Goal: Task Accomplishment & Management: Use online tool/utility

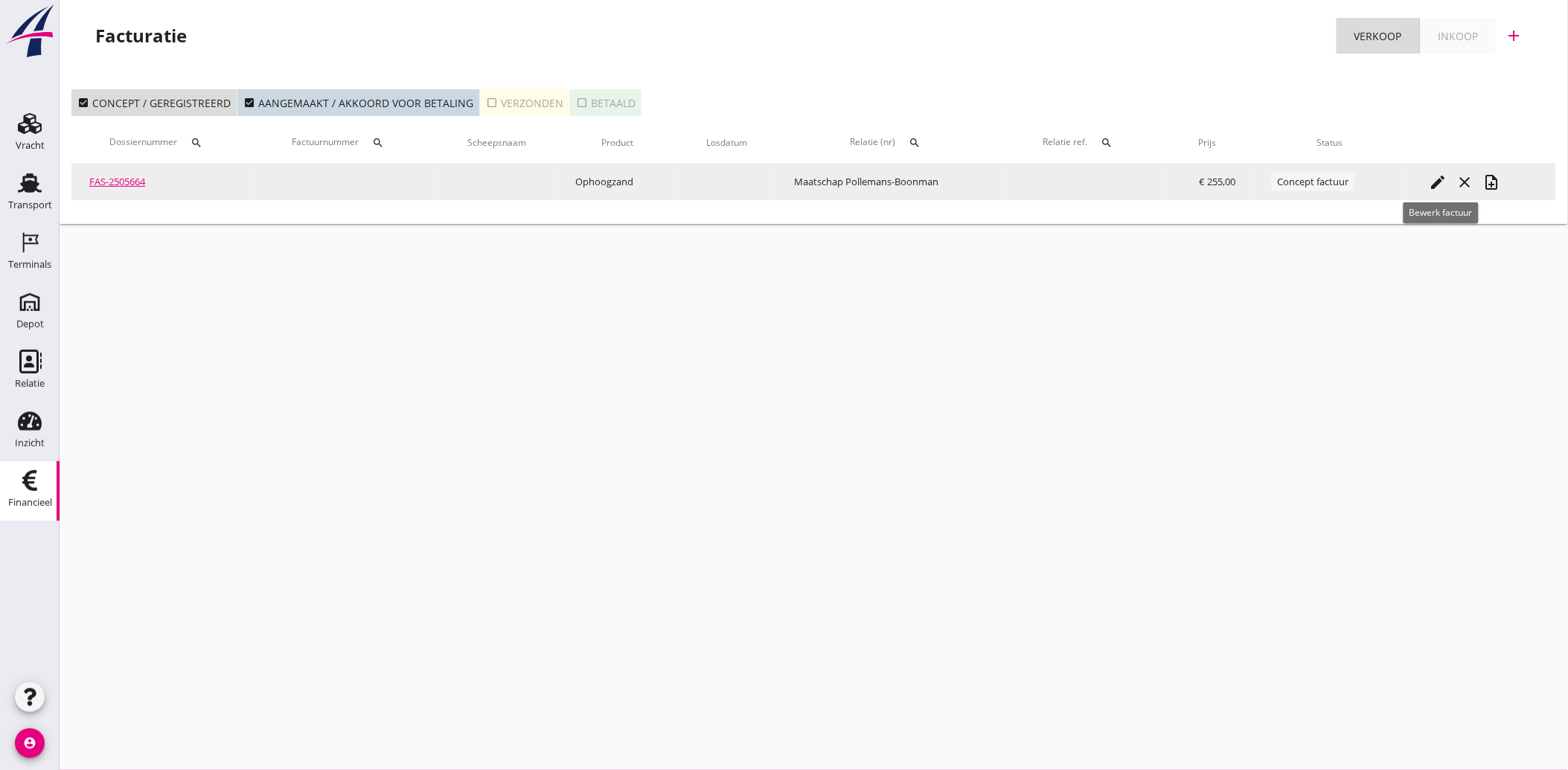
click at [1439, 179] on icon "edit" at bounding box center [1438, 182] width 18 height 18
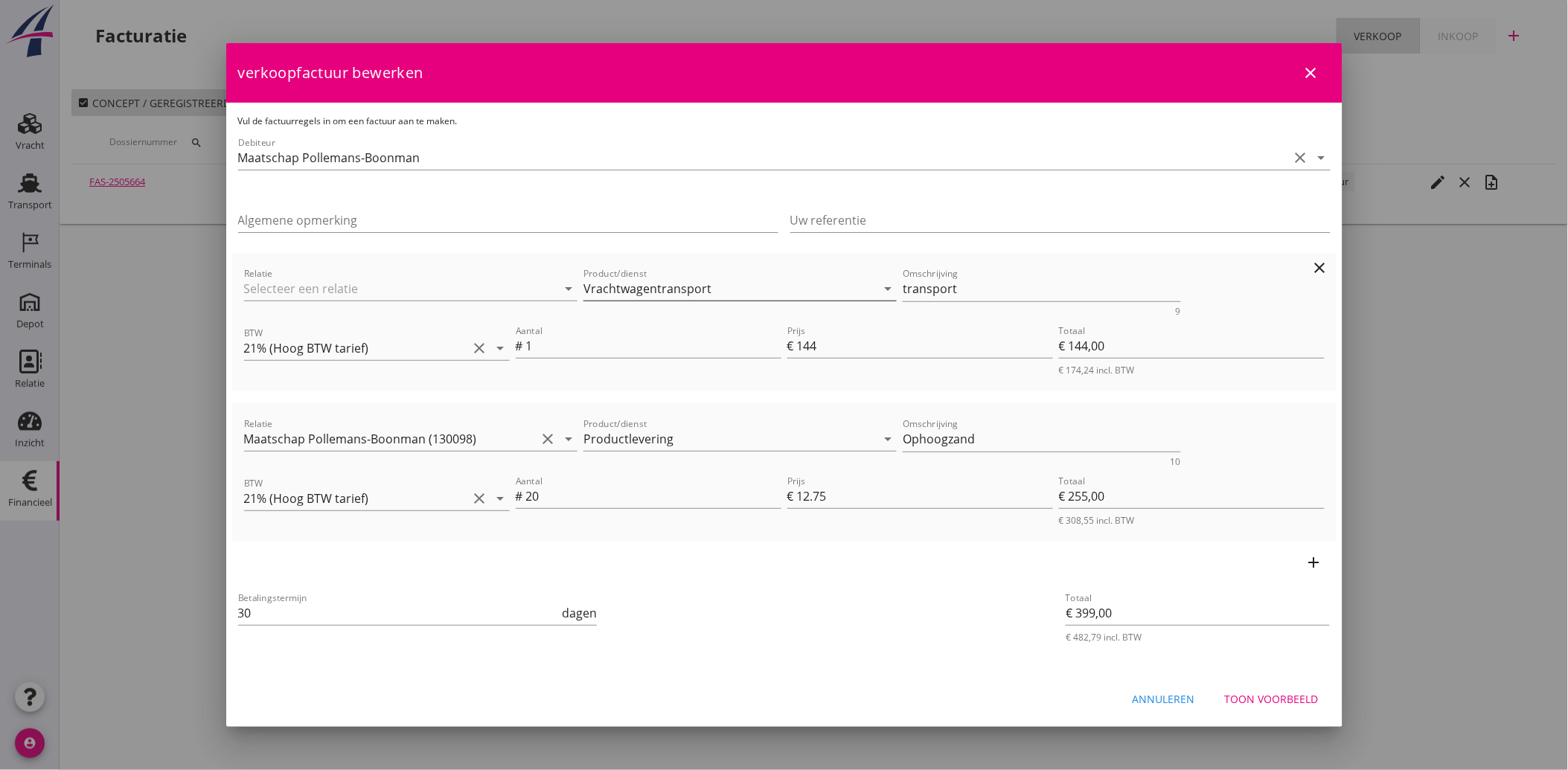
drag, startPoint x: 901, startPoint y: 288, endPoint x: 881, endPoint y: 296, distance: 21.5
click at [881, 296] on div "Relatie arrow_drop_down Product/dienst Vrachtwagentransport arrow_drop_down Oms…" at bounding box center [784, 291] width 1087 height 57
type textarea "Transport"
click at [908, 586] on div "Betalingstermijn 30 dagen" at bounding box center [600, 614] width 730 height 57
click at [554, 353] on input "1" at bounding box center [654, 346] width 255 height 24
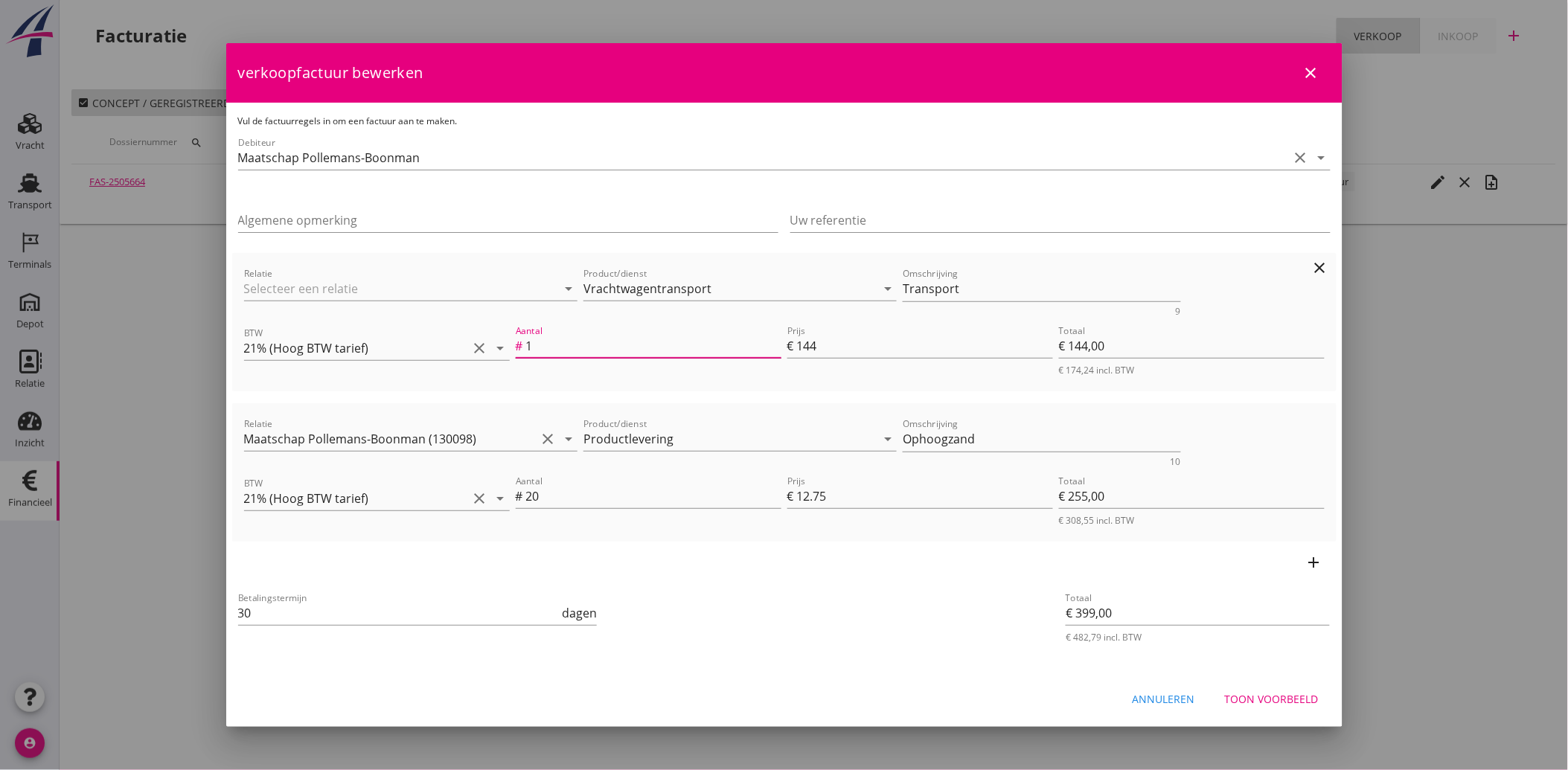
type input "1.5"
type input "€ 216,00"
type input "€ 471,00"
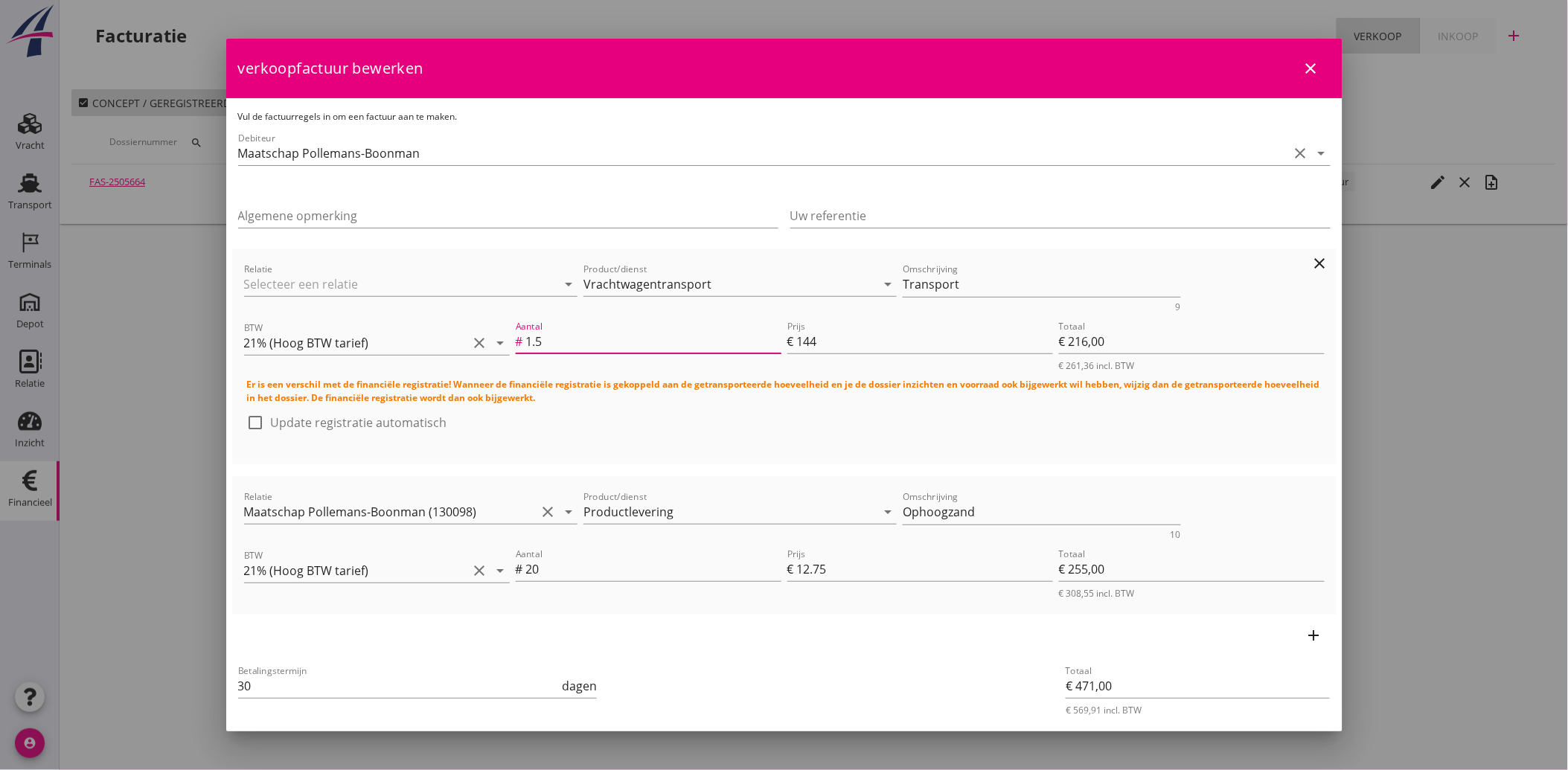
type input "1.5"
type input "9"
type input "€ 13,50"
type input "€ 268,50"
type input "96"
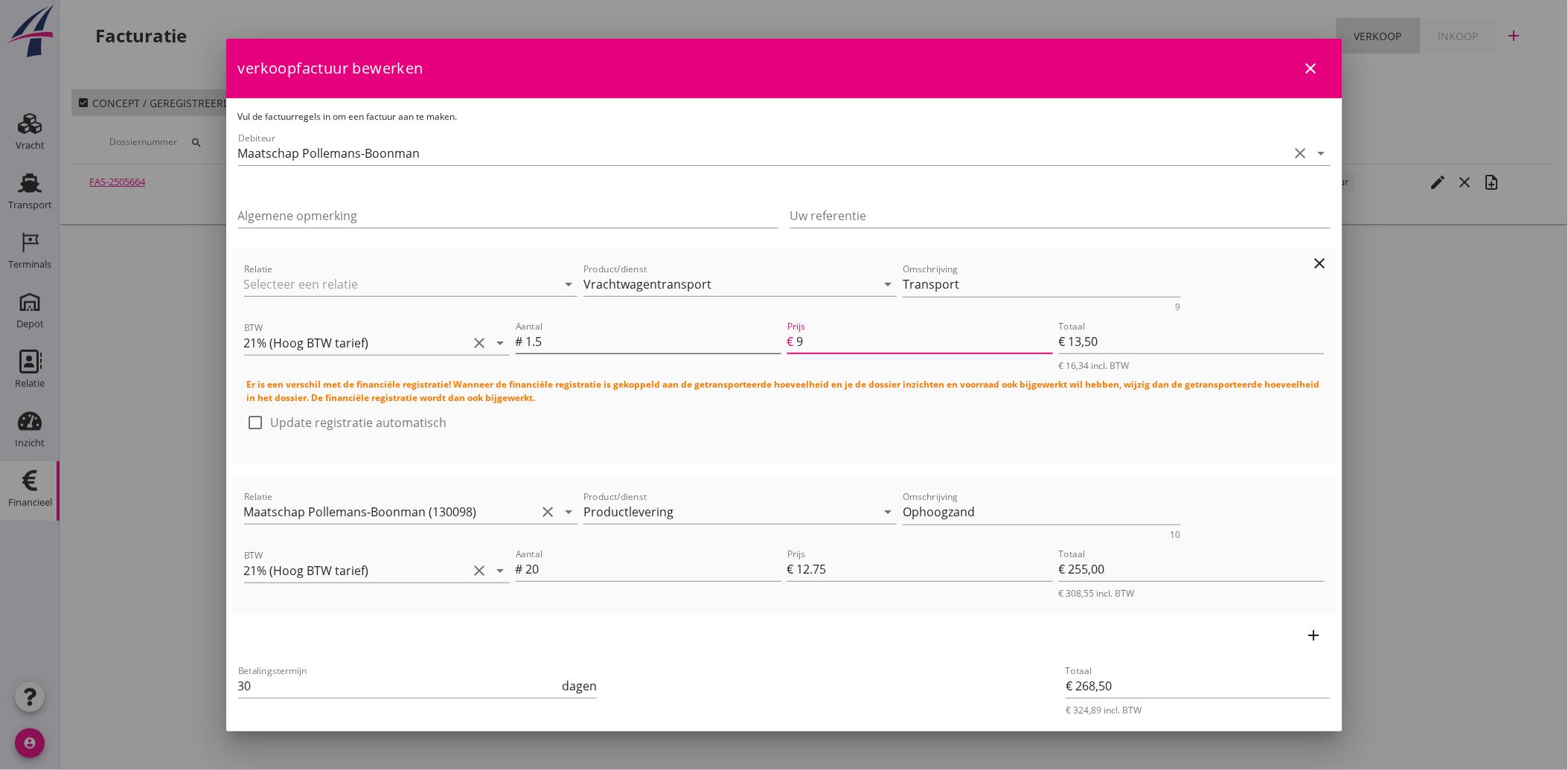
type input "€ 144,00"
type input "€ 399,00"
type input "96"
click at [779, 656] on div "Betalingstermijn 30 dagen" at bounding box center [600, 689] width 736 height 66
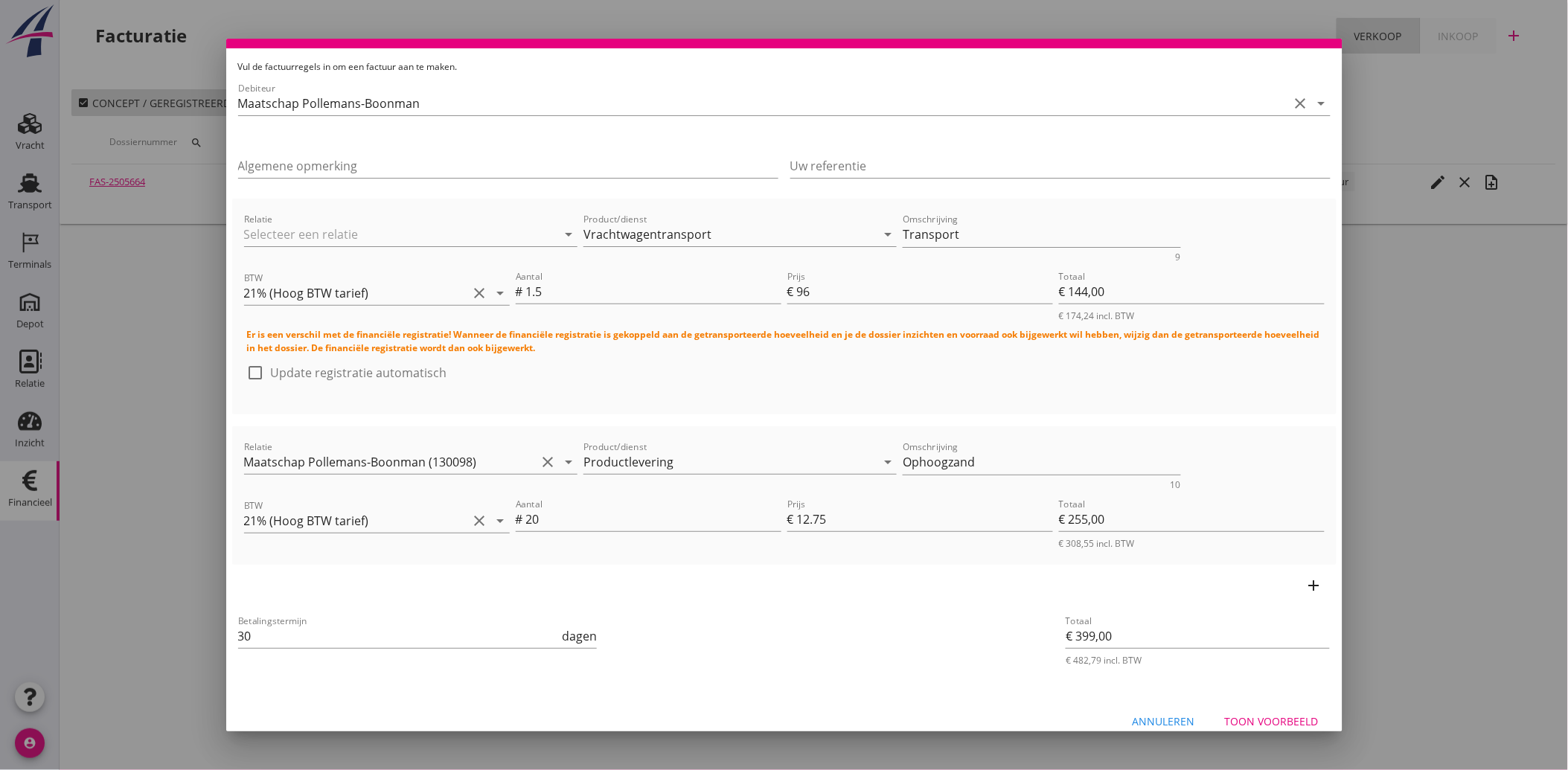
scroll to position [66, 0]
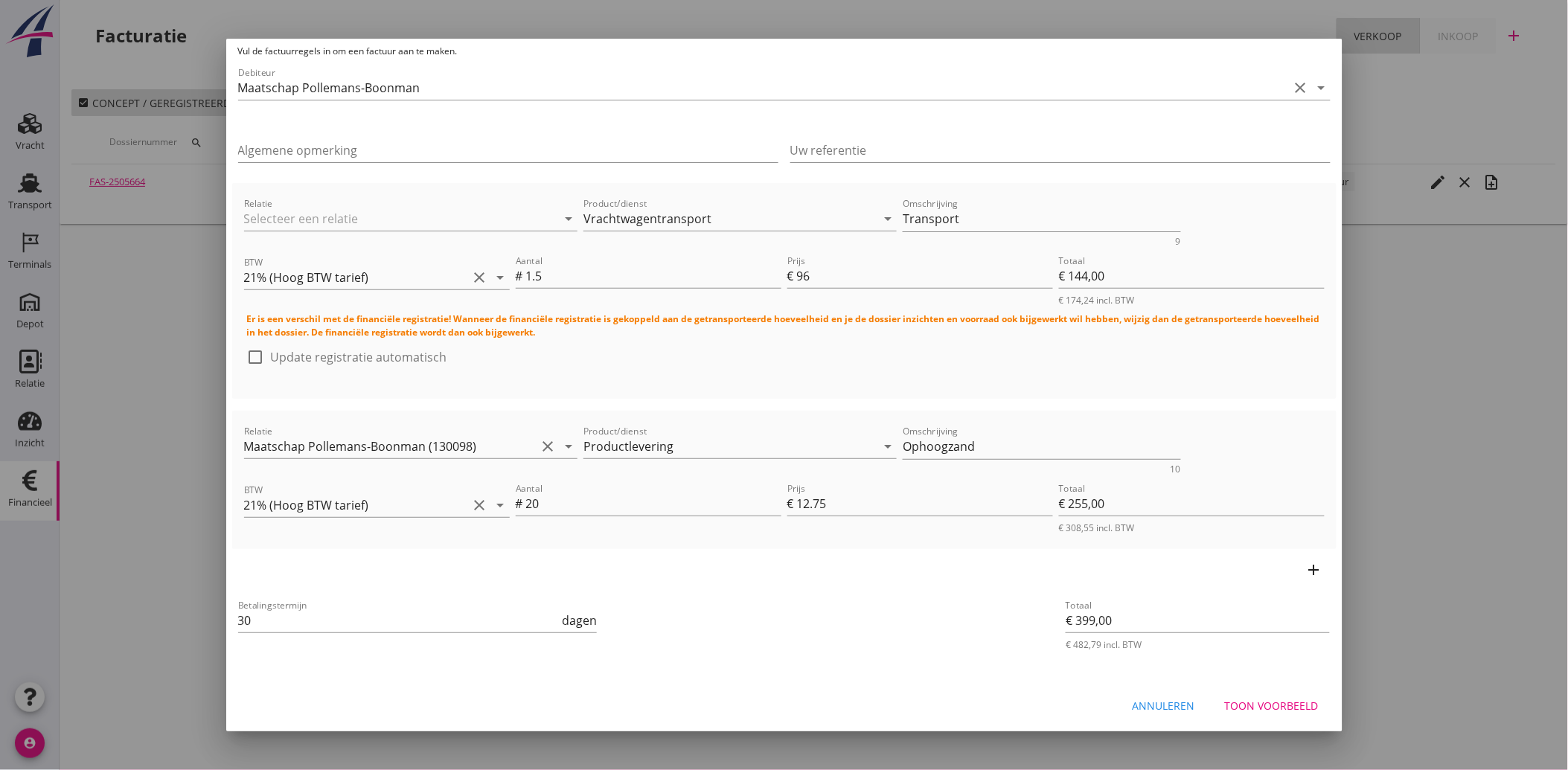
click at [1235, 698] on div "Toon voorbeeld" at bounding box center [1272, 705] width 94 height 16
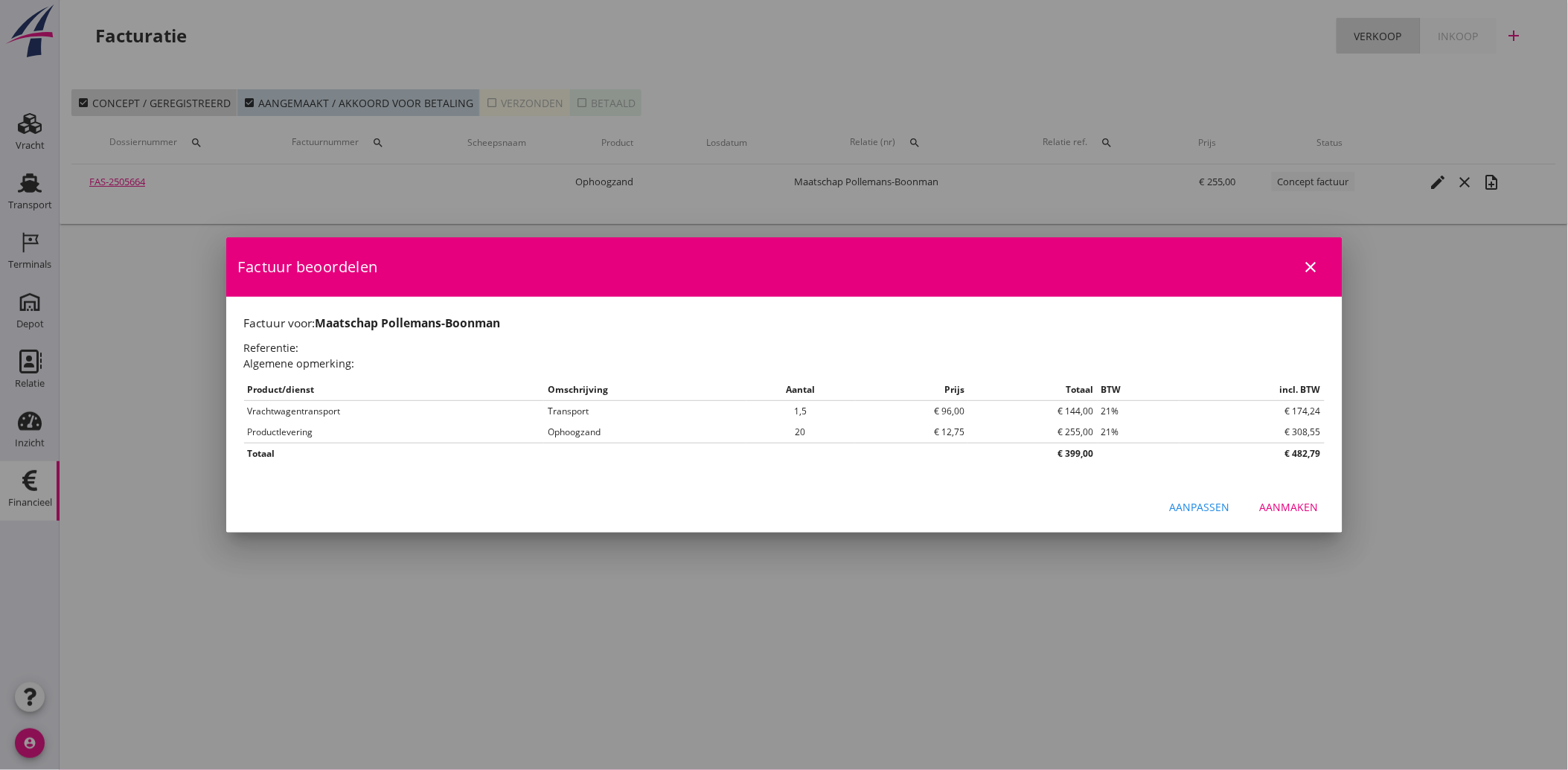
scroll to position [0, 0]
click at [1299, 496] on button "Aanmaken" at bounding box center [1290, 507] width 83 height 27
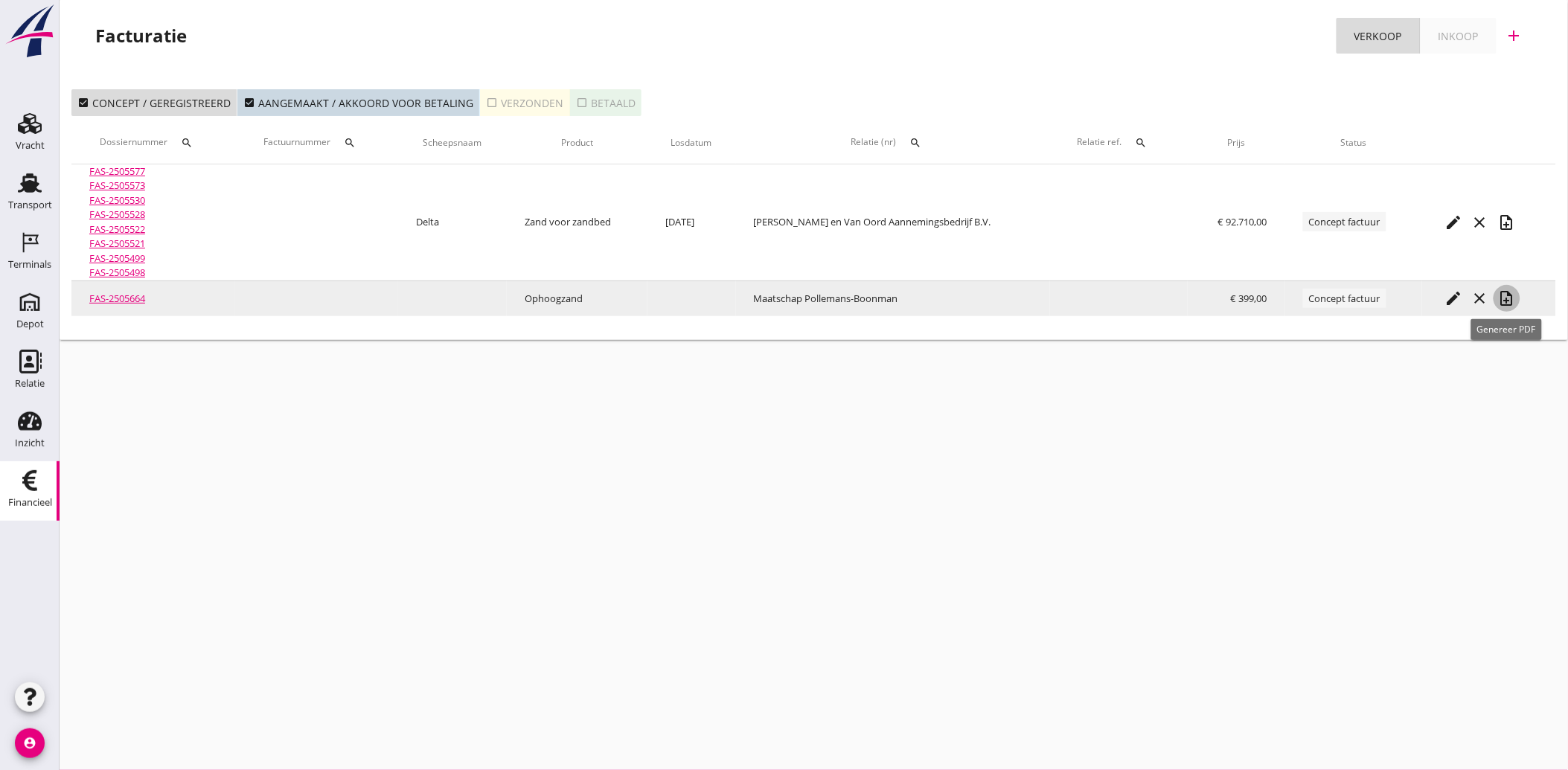
click at [1508, 299] on icon "note_add" at bounding box center [1507, 299] width 18 height 18
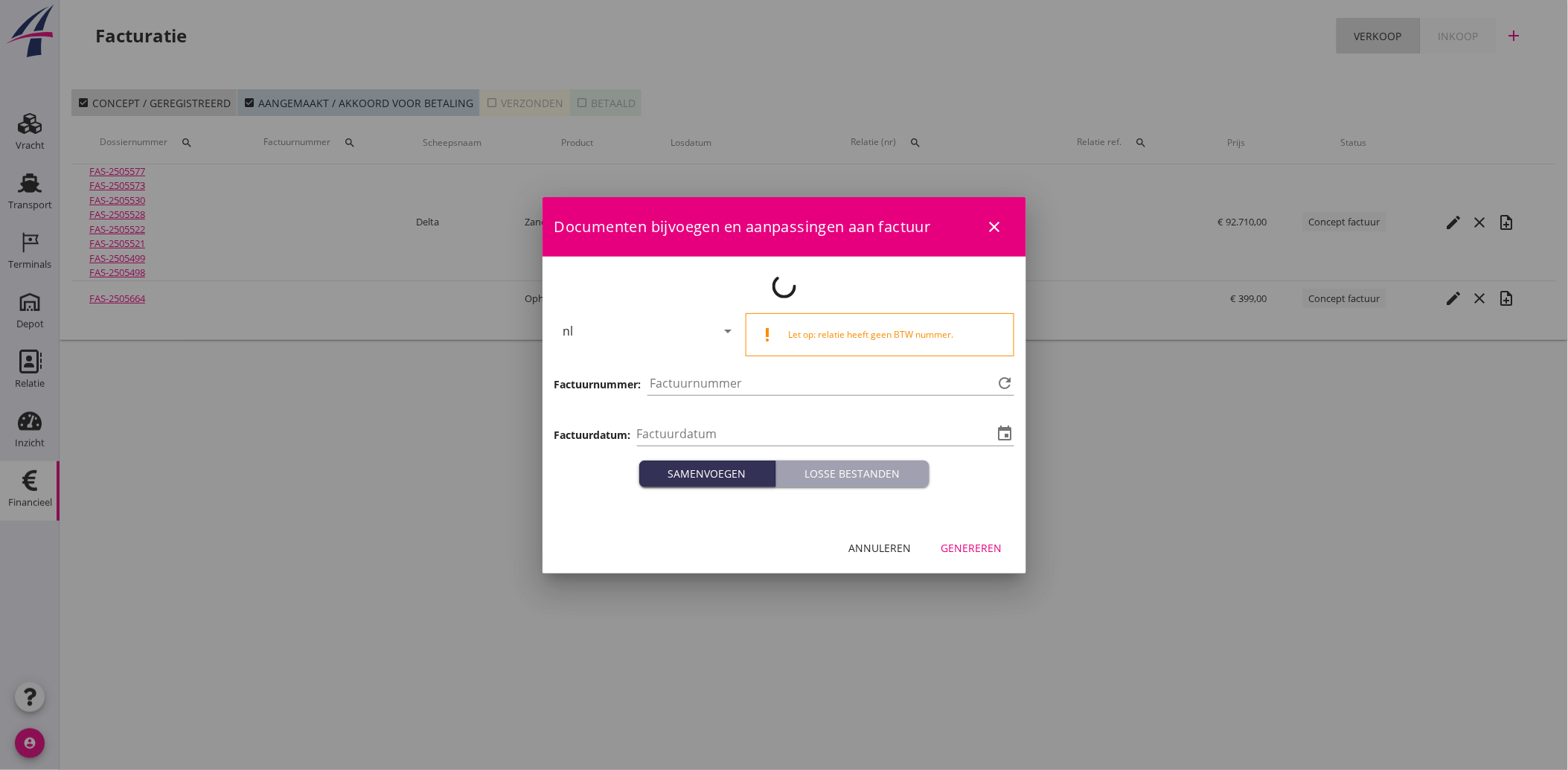
type input "[DATE]"
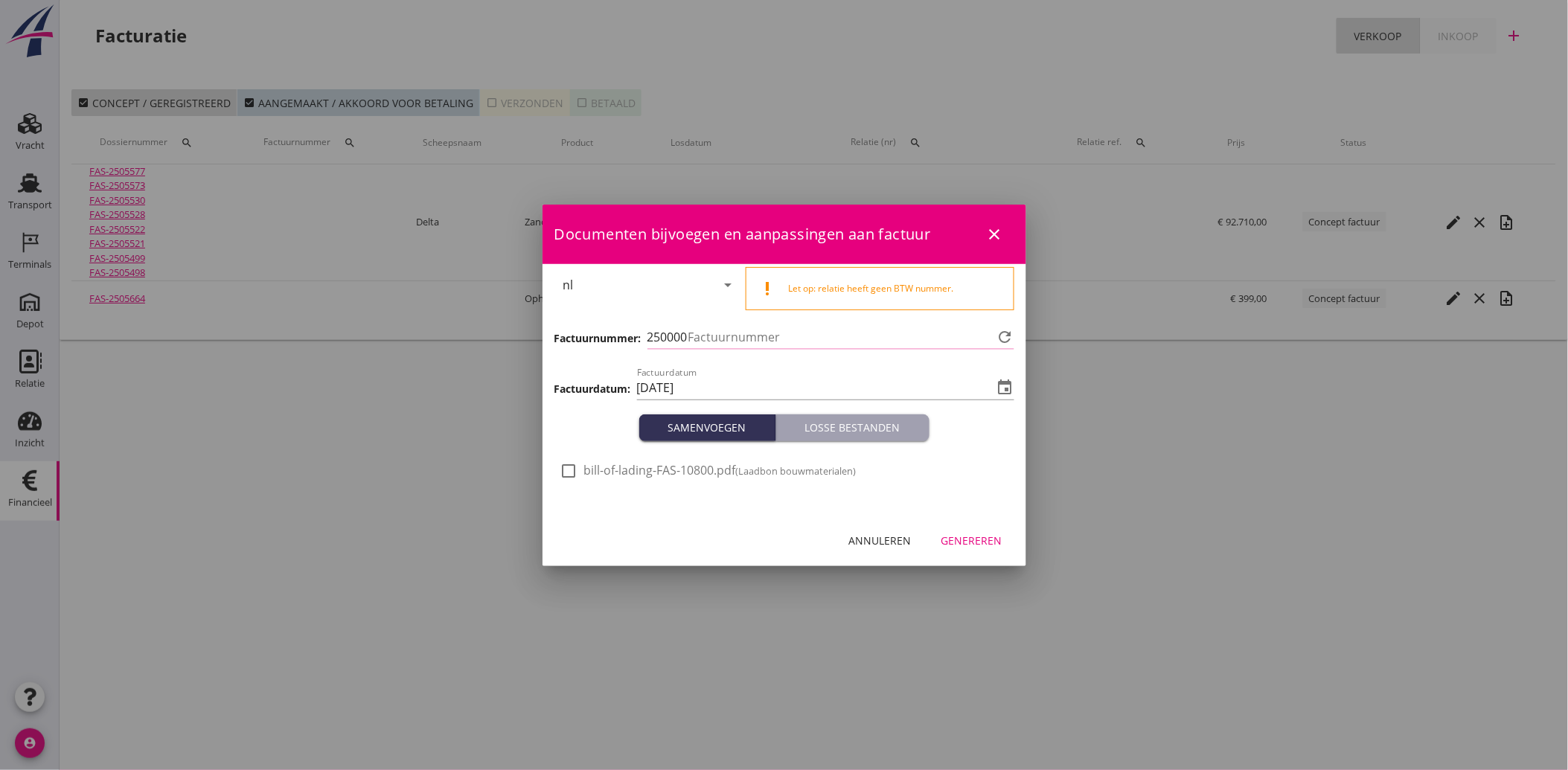
type input "3941"
drag, startPoint x: 569, startPoint y: 469, endPoint x: 925, endPoint y: 534, distance: 361.9
click at [569, 470] on div at bounding box center [569, 470] width 25 height 25
checkbox input "true"
click at [988, 536] on div "Genereren" at bounding box center [972, 540] width 61 height 16
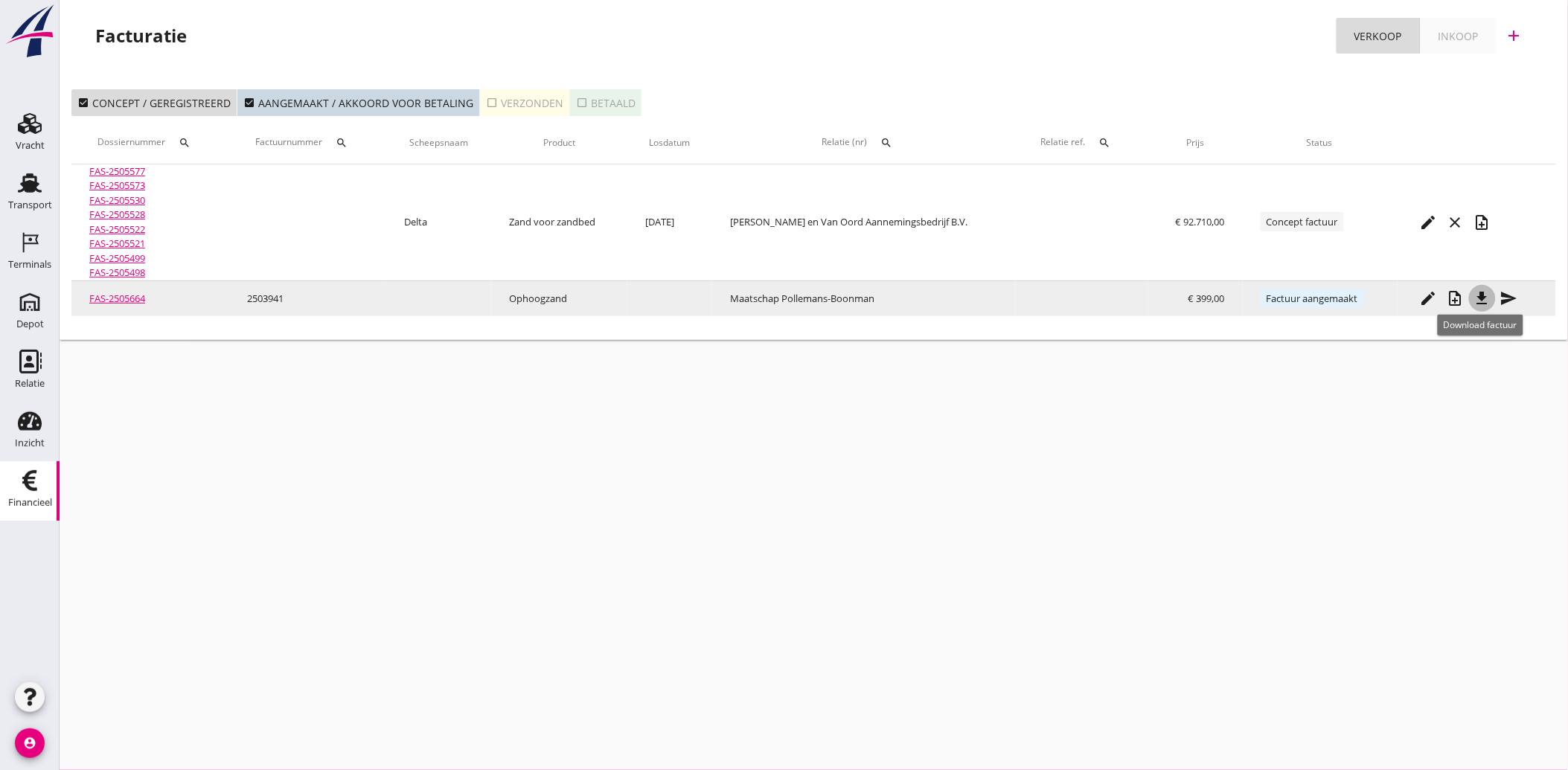
click at [1483, 301] on icon "file_download" at bounding box center [1483, 299] width 18 height 18
click at [1514, 303] on icon "send" at bounding box center [1510, 299] width 18 height 18
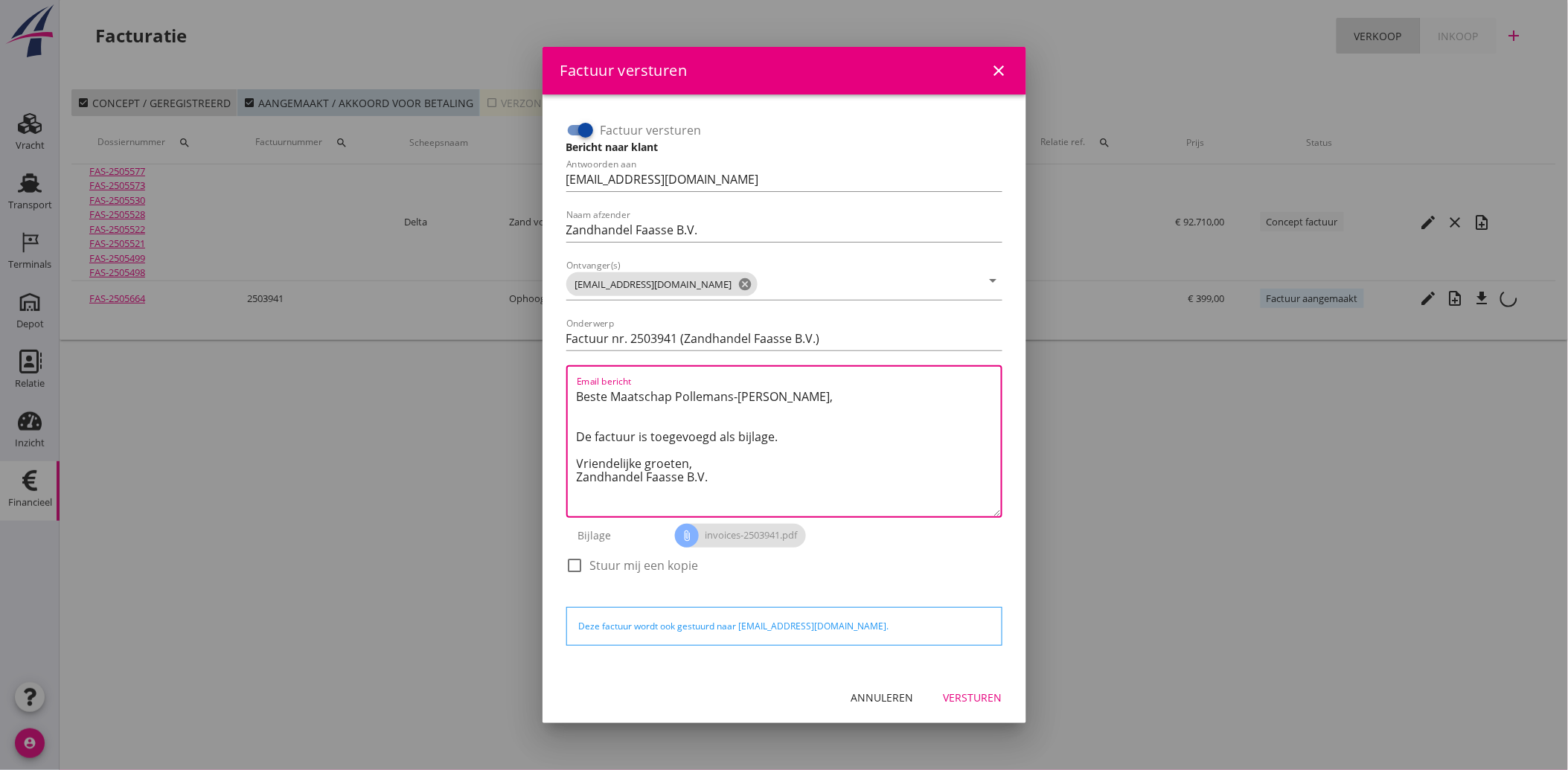
drag, startPoint x: 726, startPoint y: 479, endPoint x: 549, endPoint y: 389, distance: 198.6
click at [549, 389] on div "Factuur versturen Bericht naar klant Antwoorden aan [EMAIL_ADDRESS][DOMAIN_NAME…" at bounding box center [784, 383] width 484 height 577
paste textarea "Geachte heer/mevrouw, Hierbij zenden wij u onze factuur i.v.m. de door ons aan …"
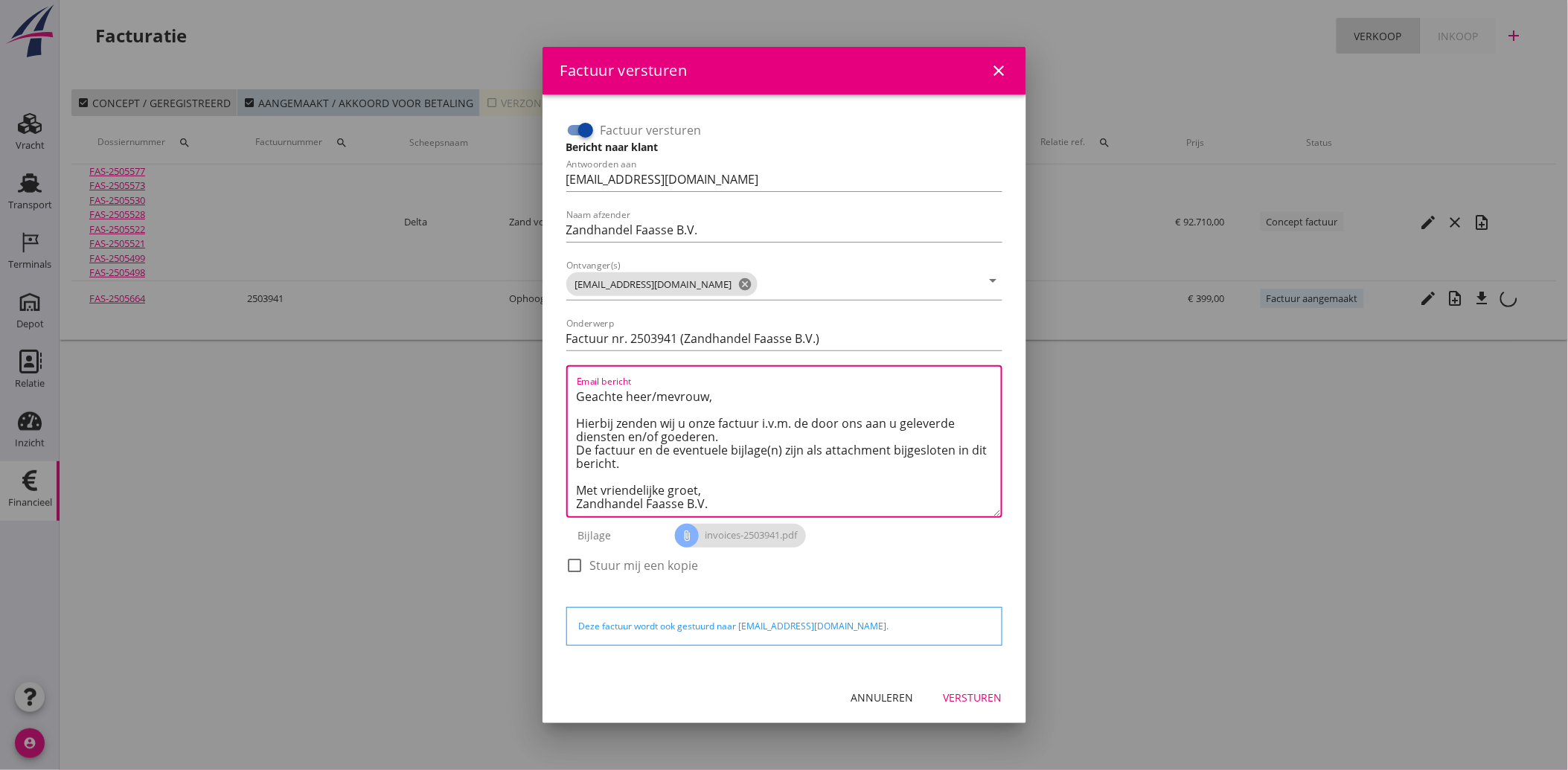
type textarea "Geachte heer/mevrouw, Hierbij zenden wij u onze factuur i.v.m. de door ons aan …"
click at [975, 705] on button "Versturen" at bounding box center [973, 698] width 83 height 27
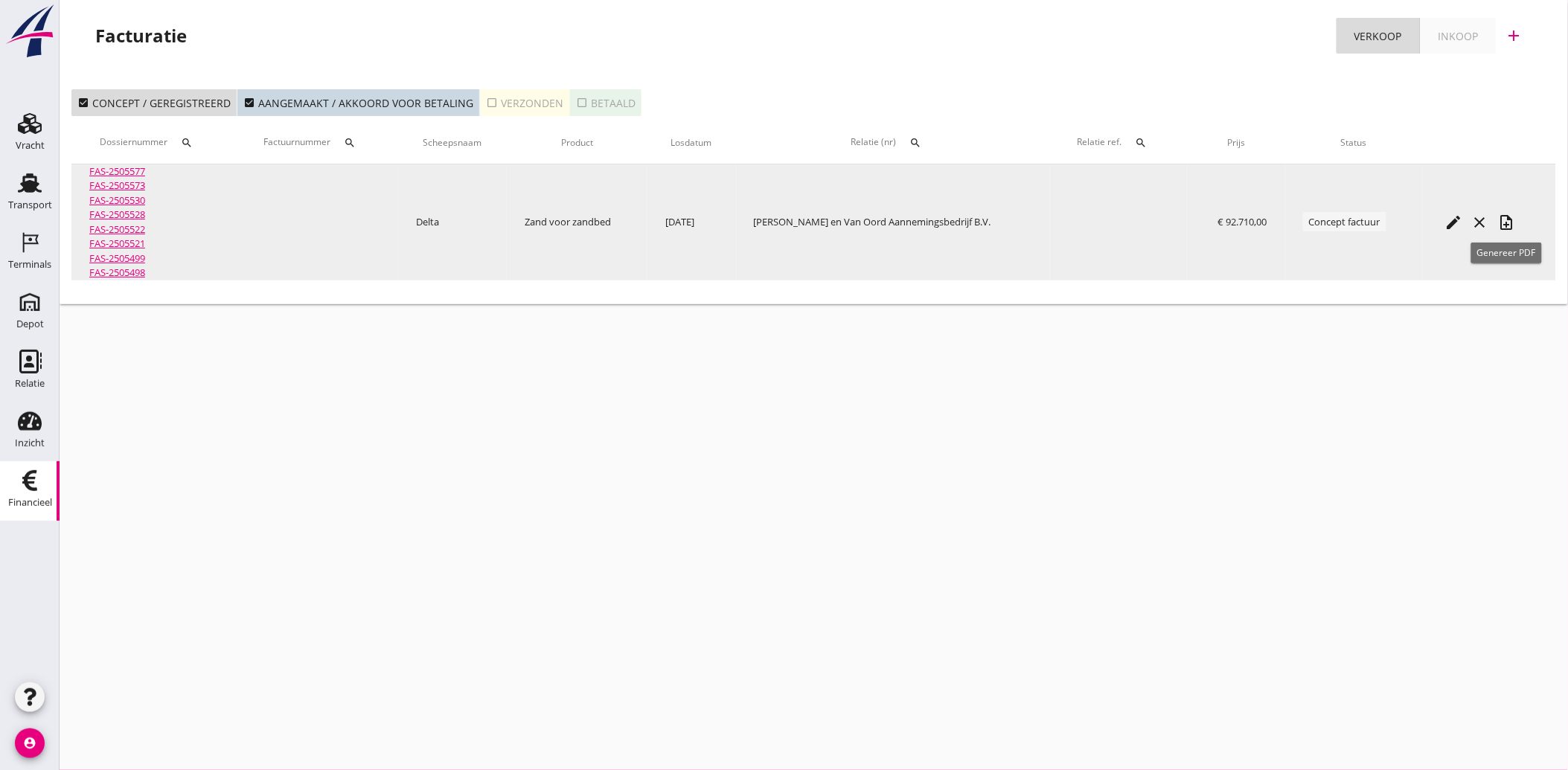
click at [1507, 227] on icon "note_add" at bounding box center [1507, 222] width 18 height 18
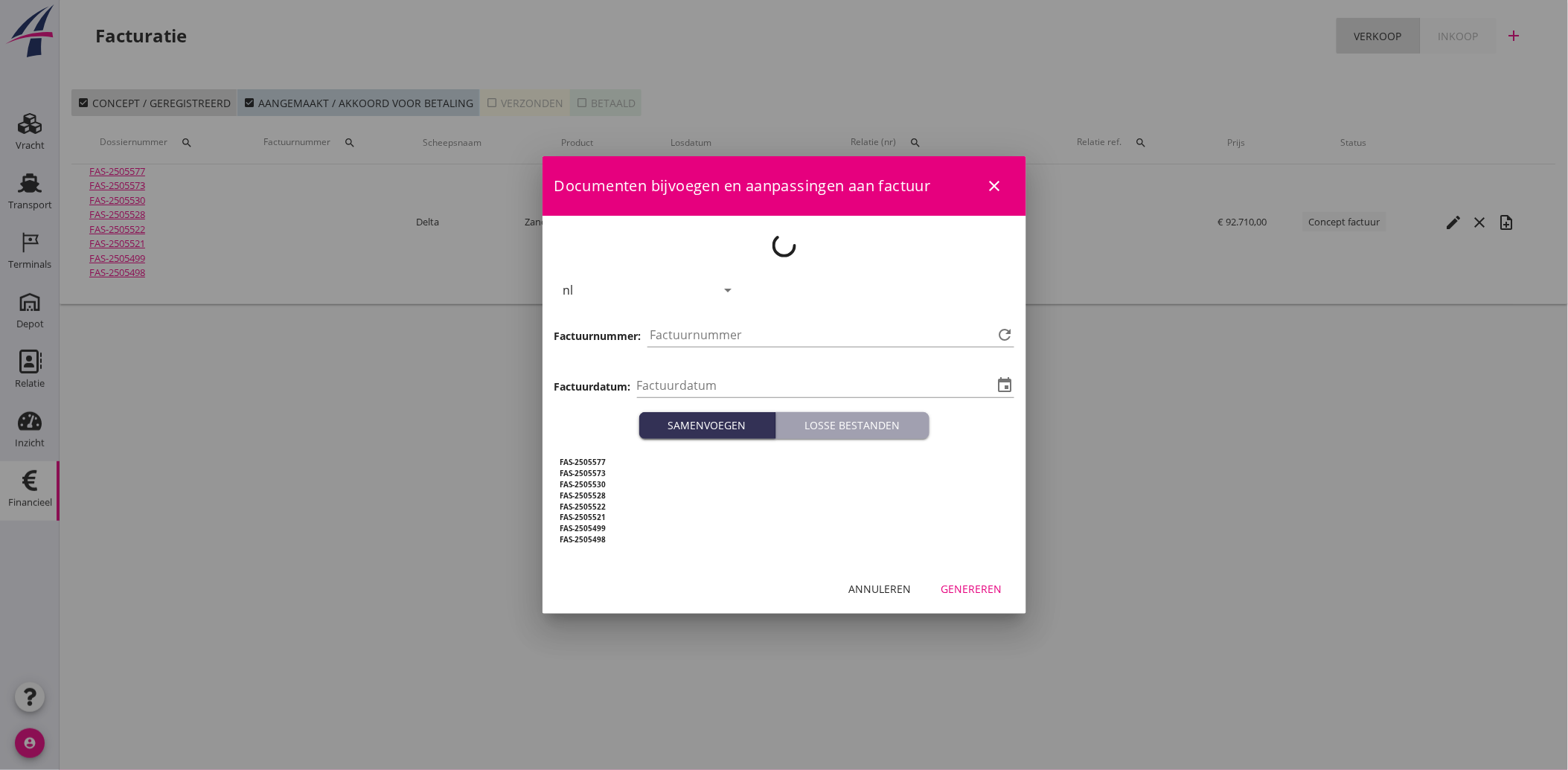
type input "[DATE]"
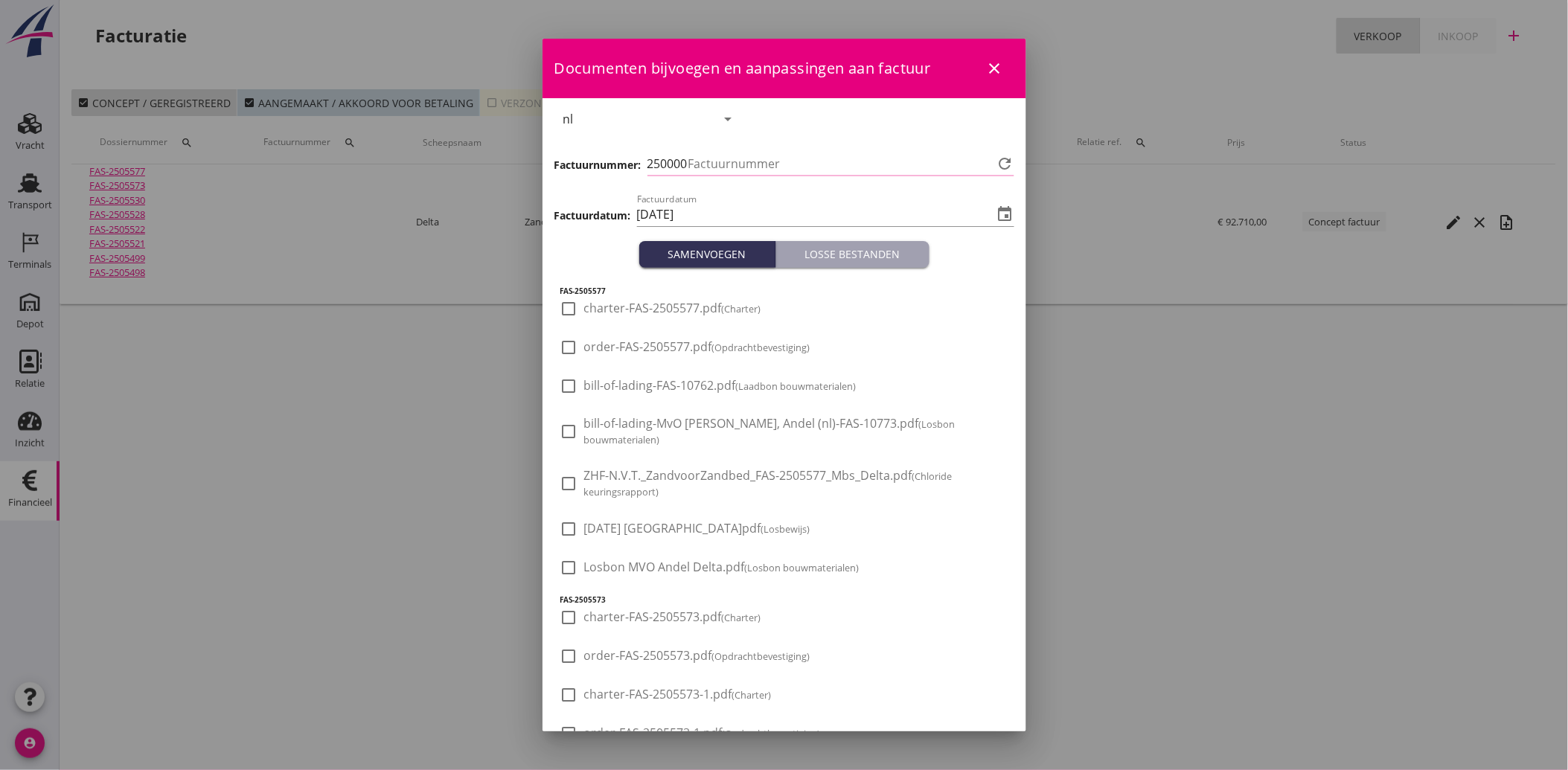
type input "3942"
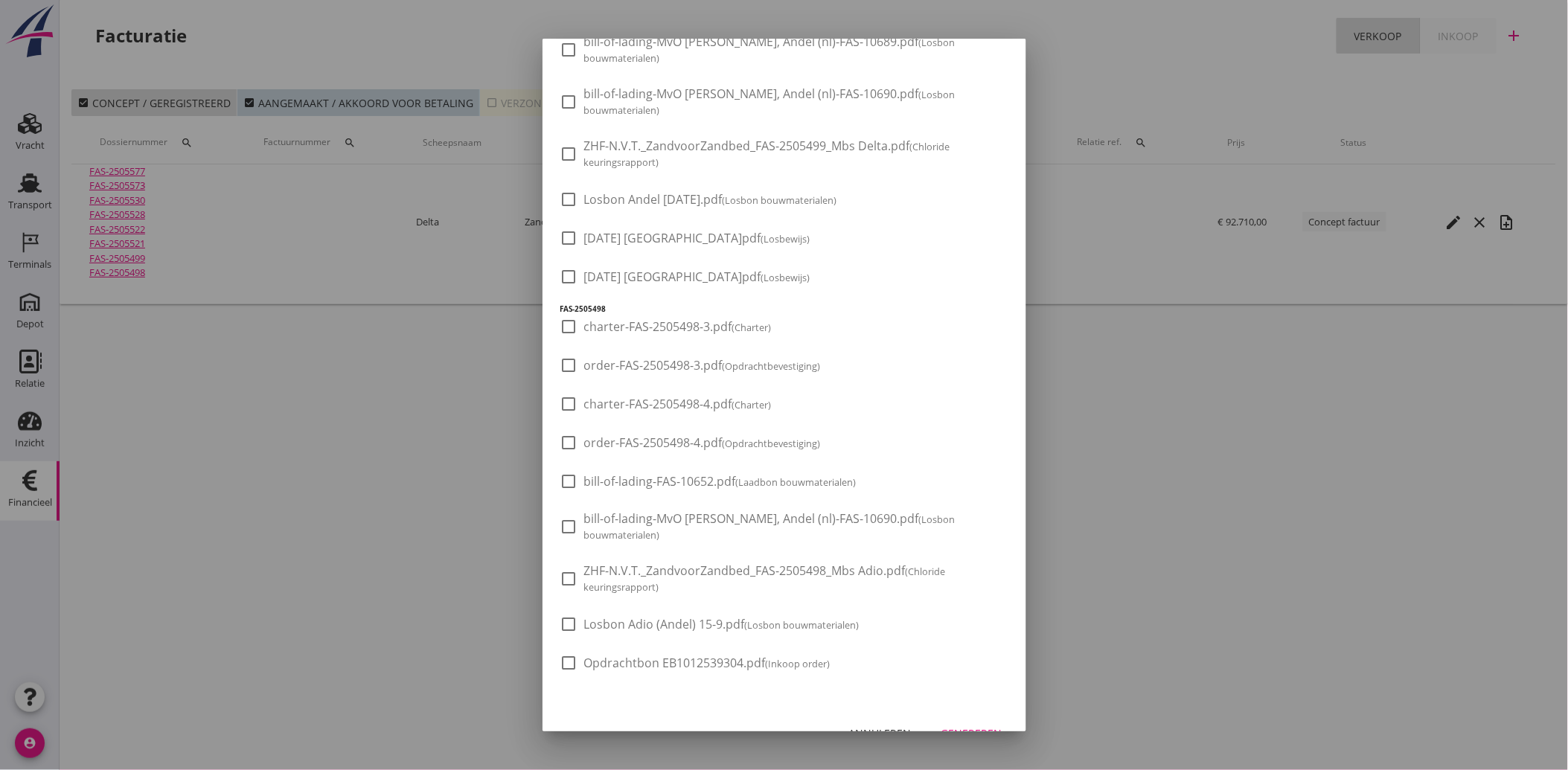
scroll to position [2258, 0]
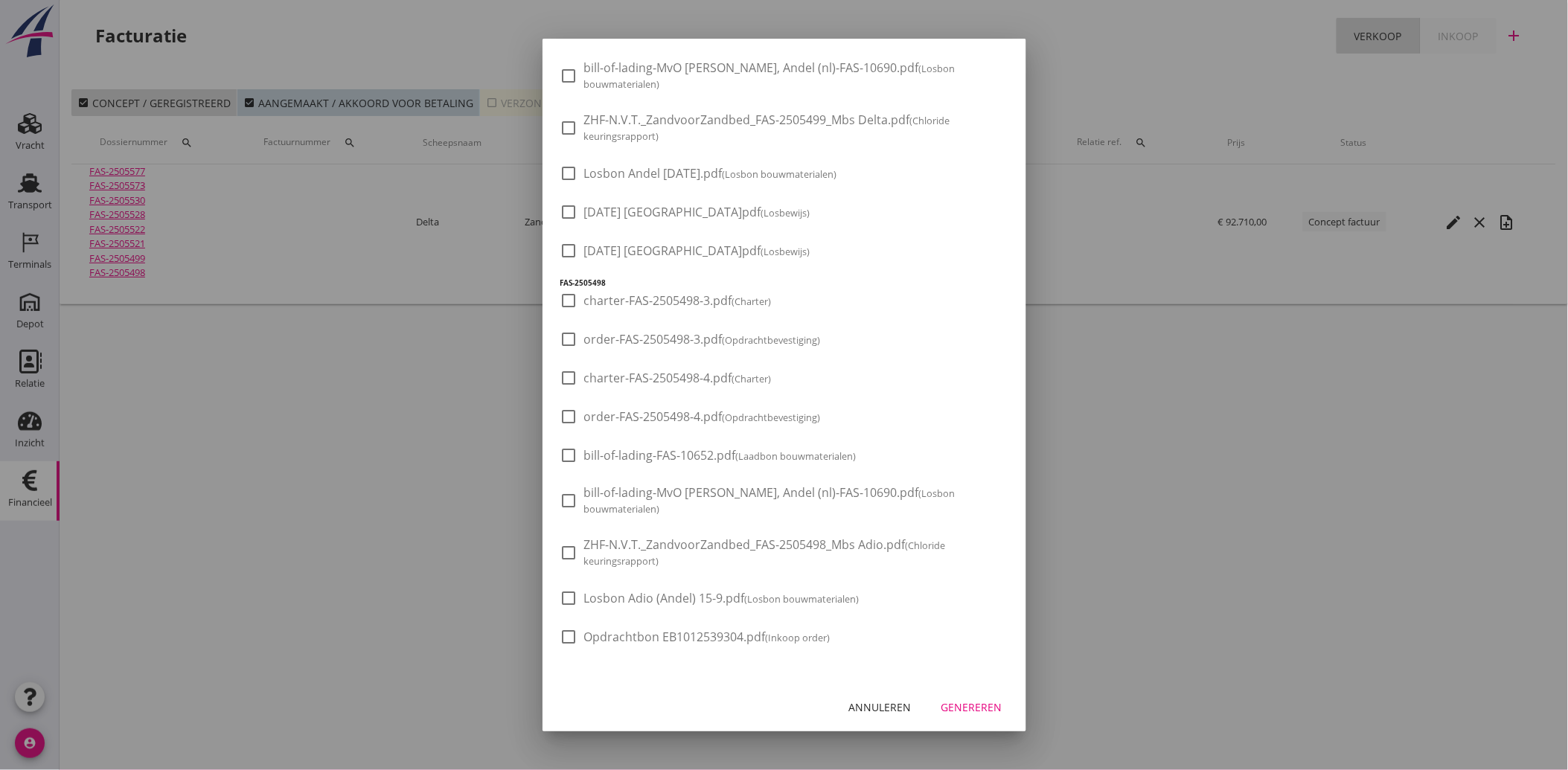
click at [876, 703] on div "Annuleren" at bounding box center [881, 707] width 62 height 16
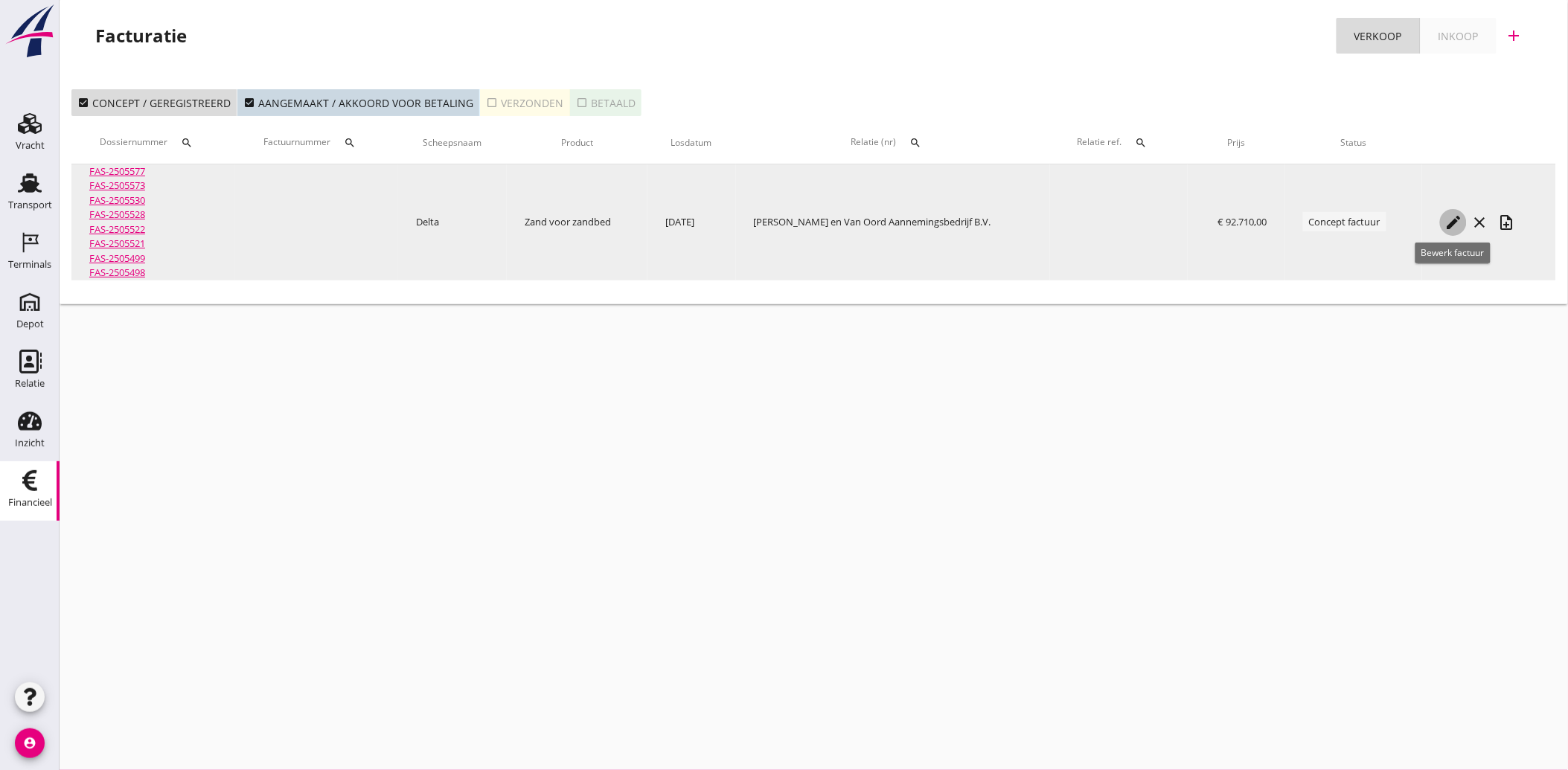
click at [1447, 222] on icon "edit" at bounding box center [1454, 222] width 18 height 18
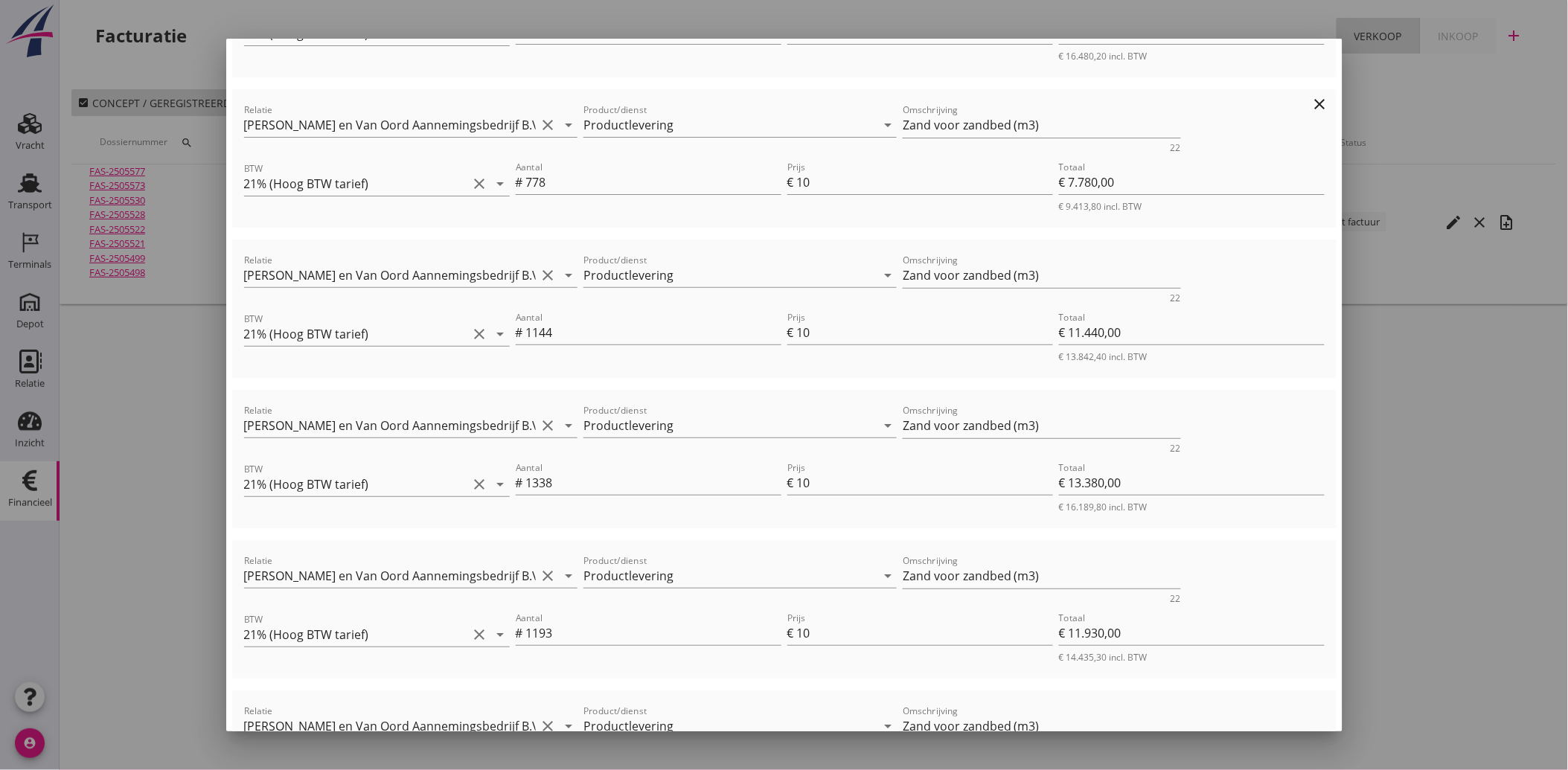
scroll to position [0, 0]
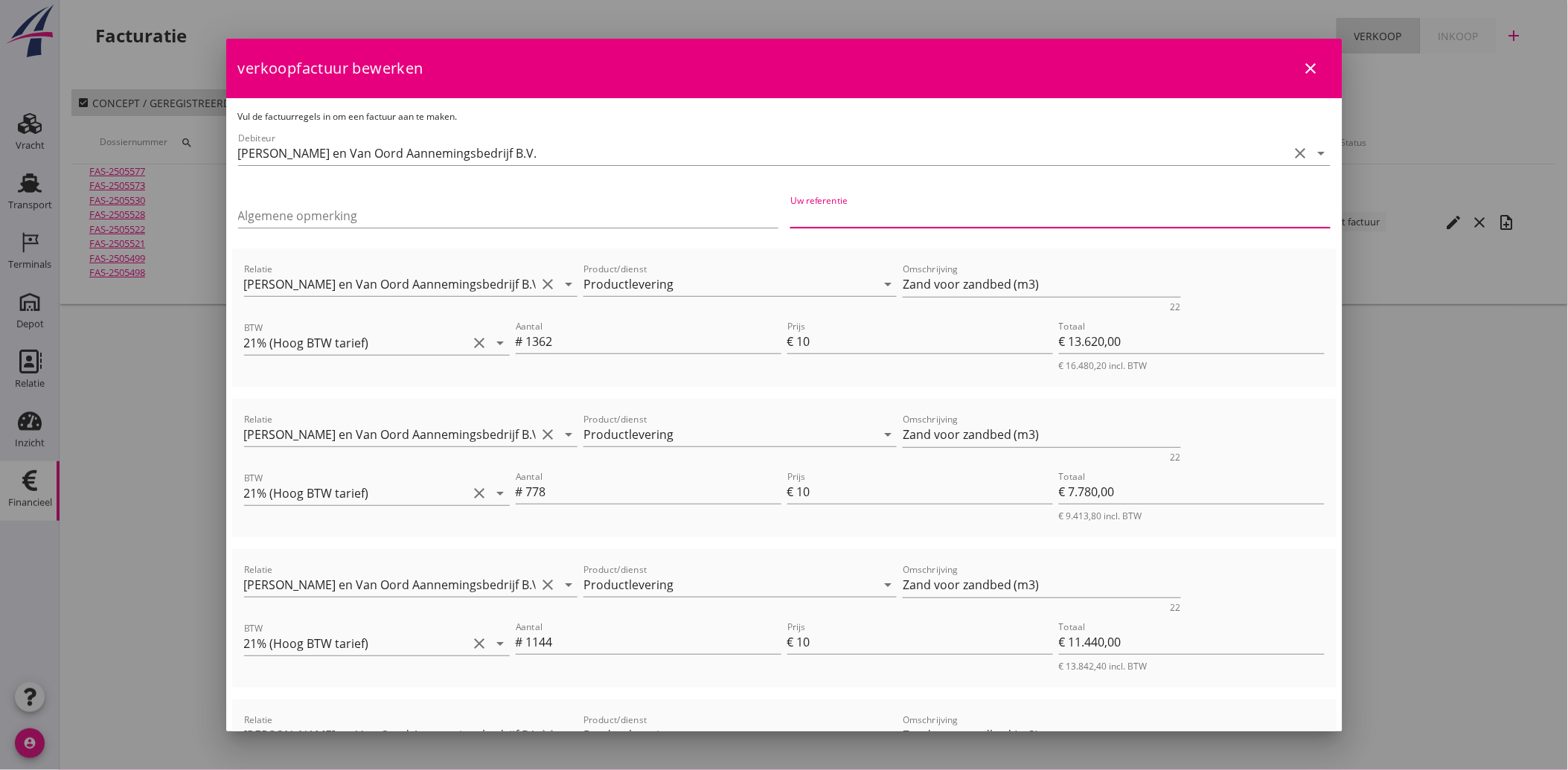
click at [823, 218] on input "Uw referentie" at bounding box center [1060, 215] width 540 height 24
paste input "EB1012539304"
type input "EB1012539304"
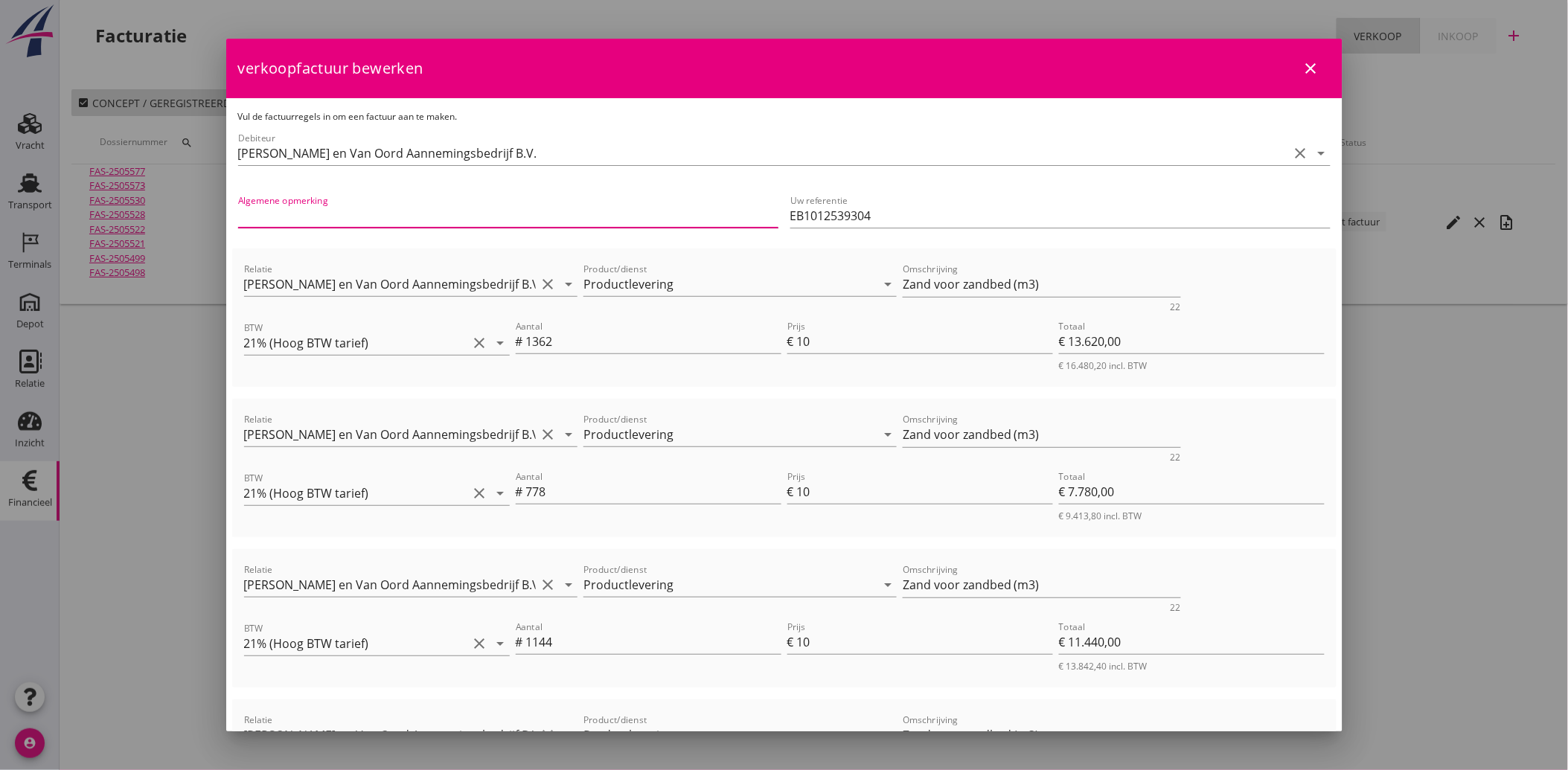
click at [425, 219] on input "Algemene opmerking" at bounding box center [508, 215] width 540 height 24
paste input "853 - Grondwerk SRBT Giessen"
click at [238, 218] on input "853 - Grondwerk SRBT Giessen" at bounding box center [508, 215] width 540 height 24
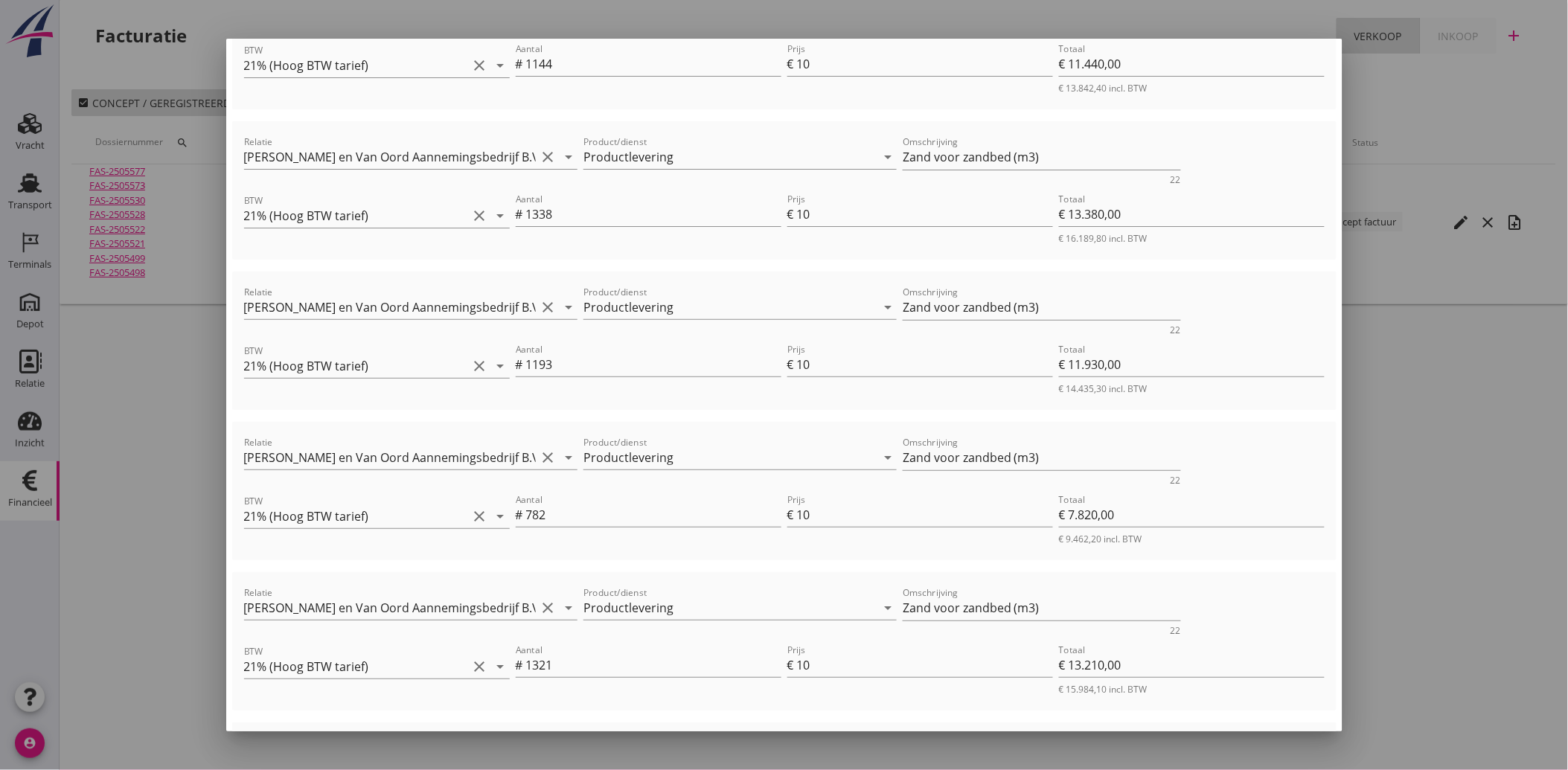
scroll to position [888, 0]
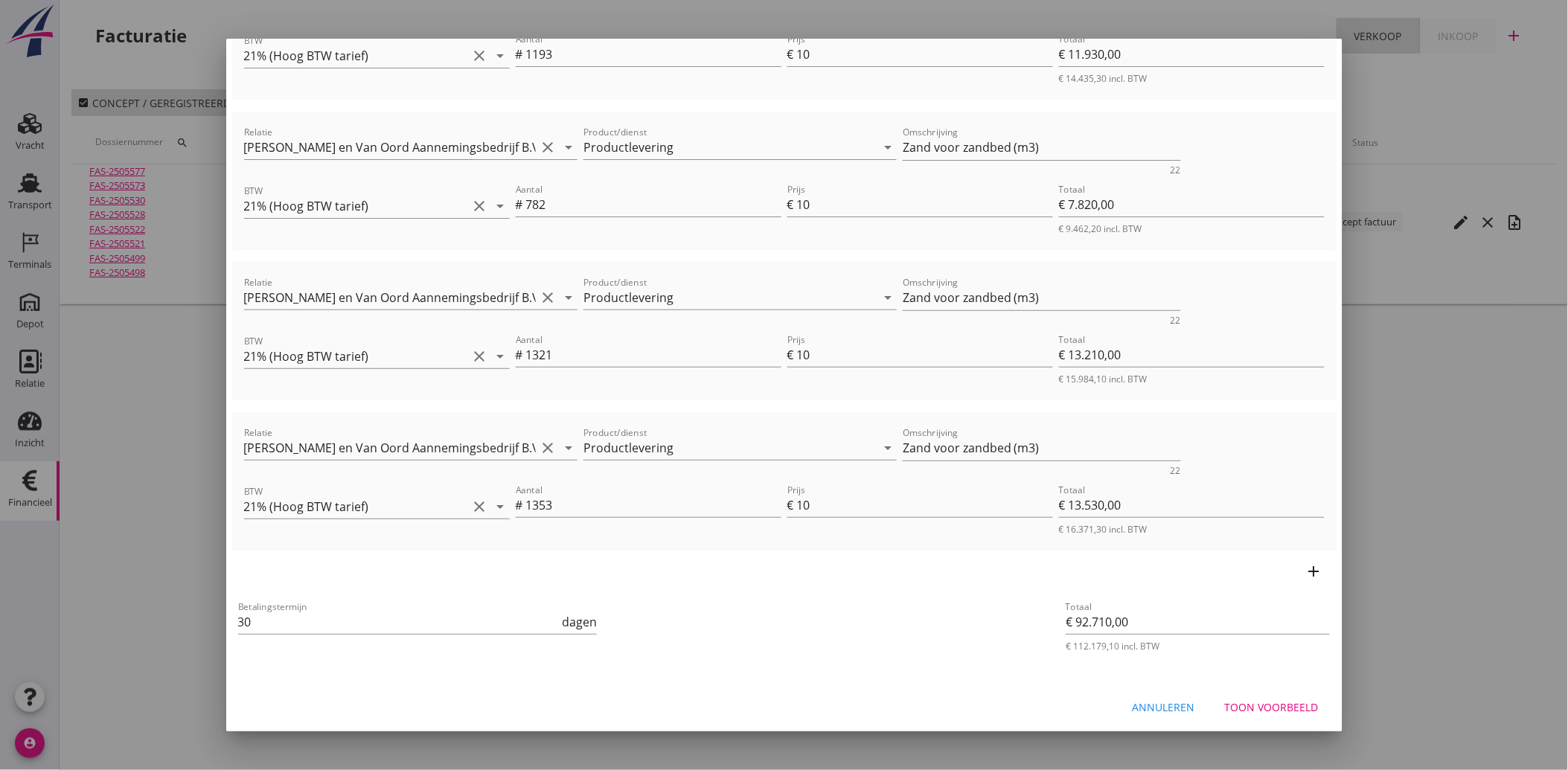
type input "Project: 853 - Grondwerk SRBT Giessen"
click at [1266, 705] on div "Toon voorbeeld" at bounding box center [1272, 707] width 94 height 16
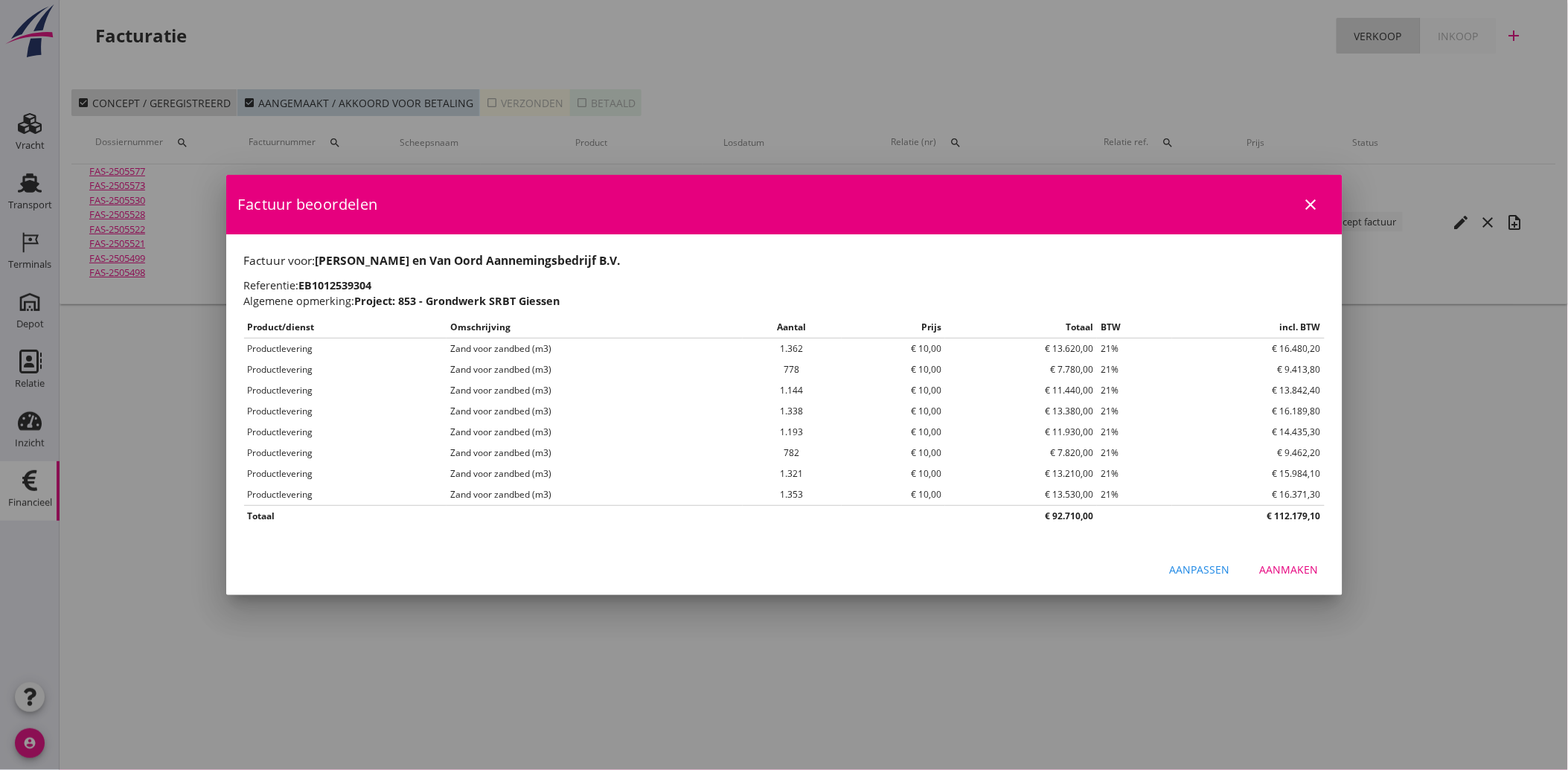
scroll to position [0, 0]
click at [1290, 566] on div "Aanmaken" at bounding box center [1290, 569] width 59 height 16
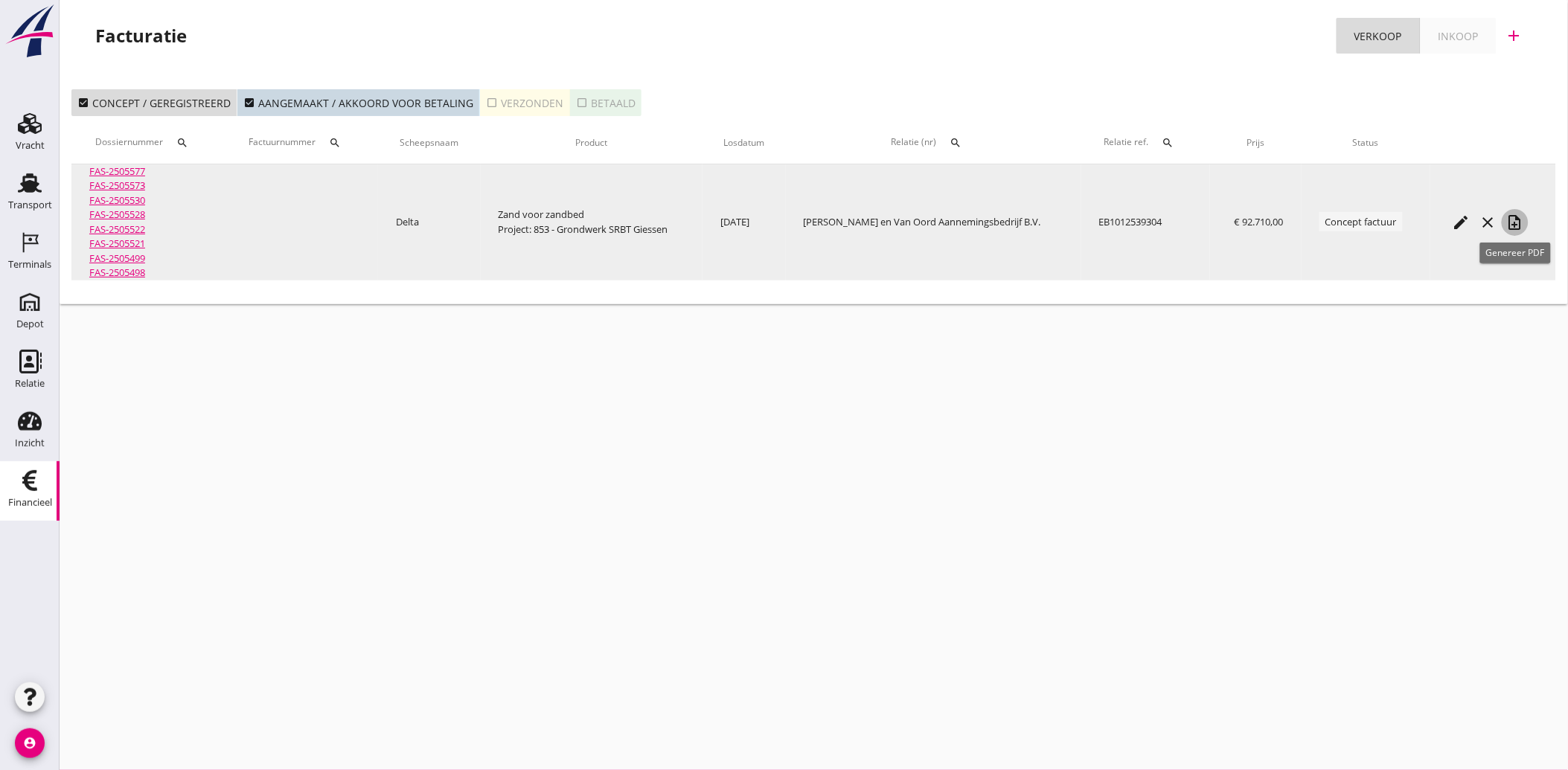
click at [1514, 223] on icon "note_add" at bounding box center [1515, 222] width 18 height 18
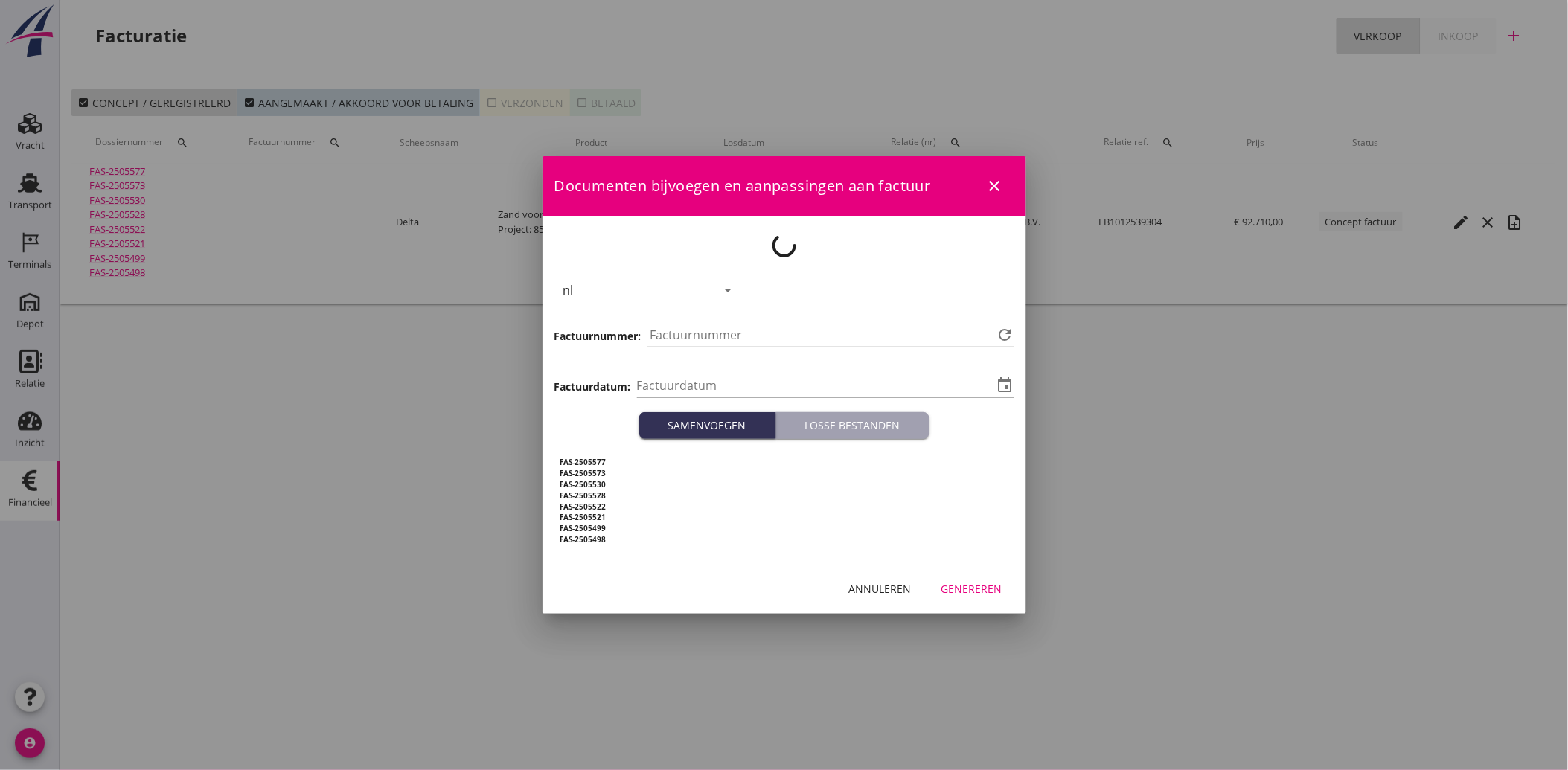
type input "[DATE]"
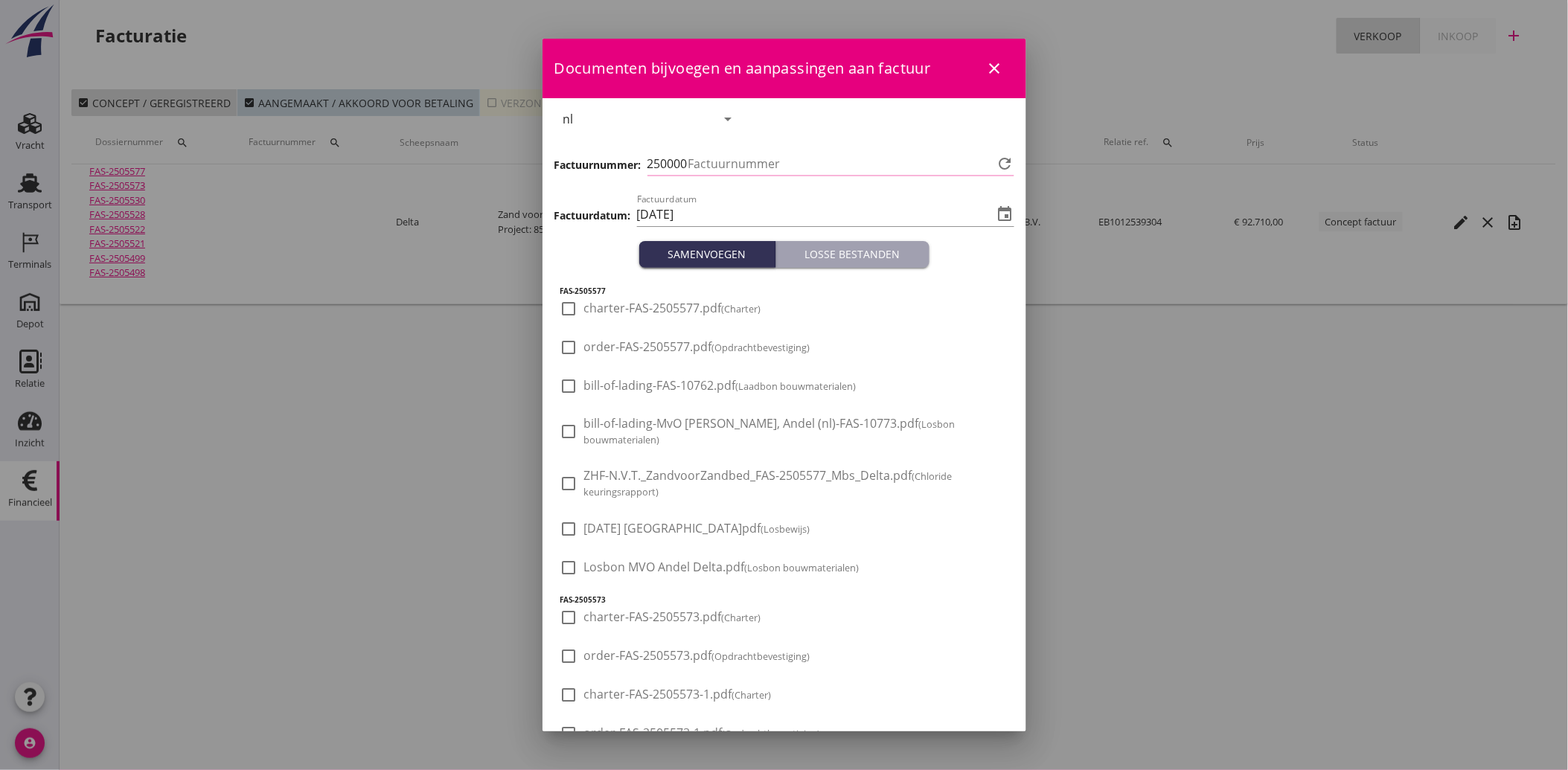
type input "3942"
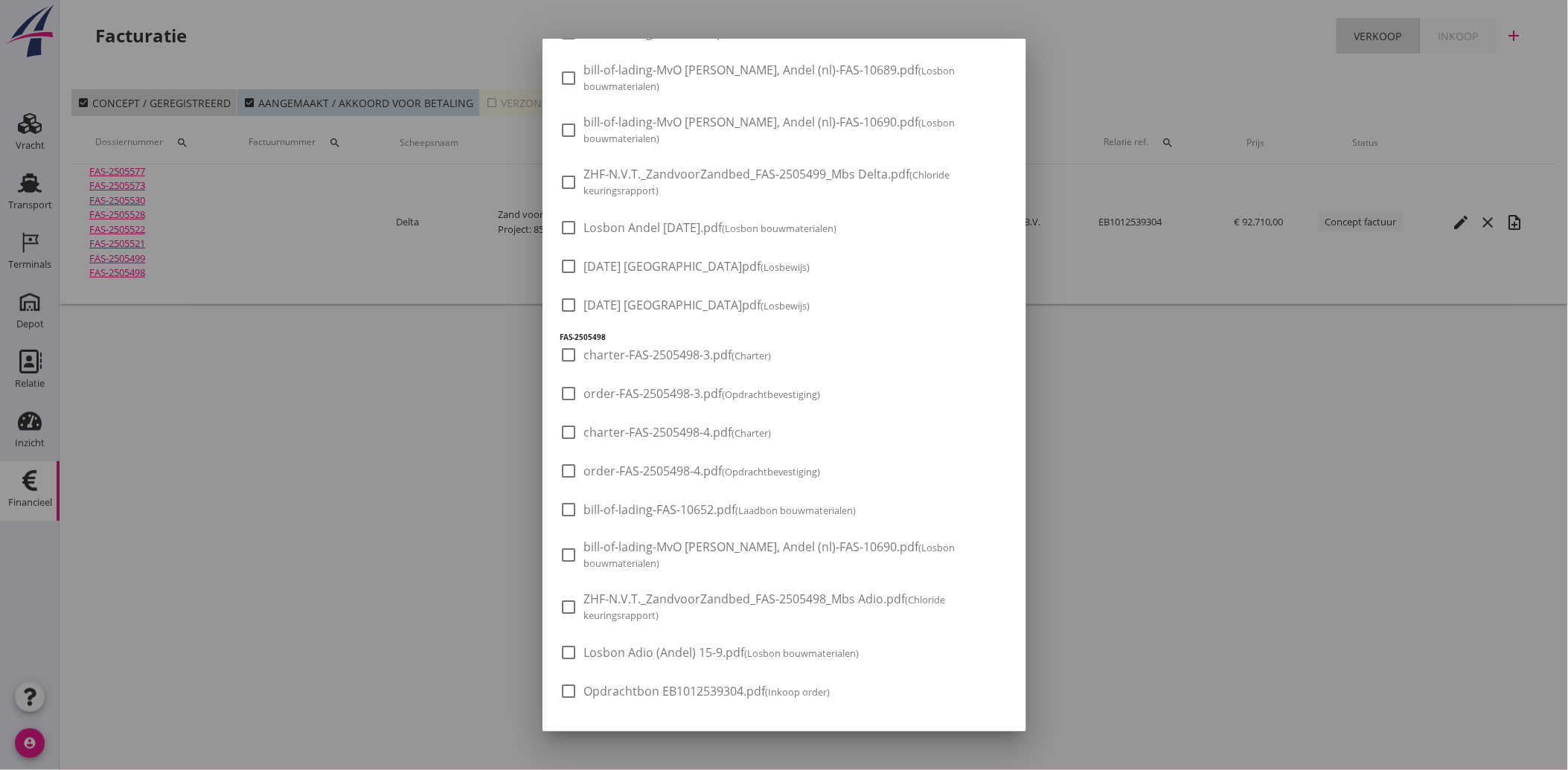
scroll to position [2258, 0]
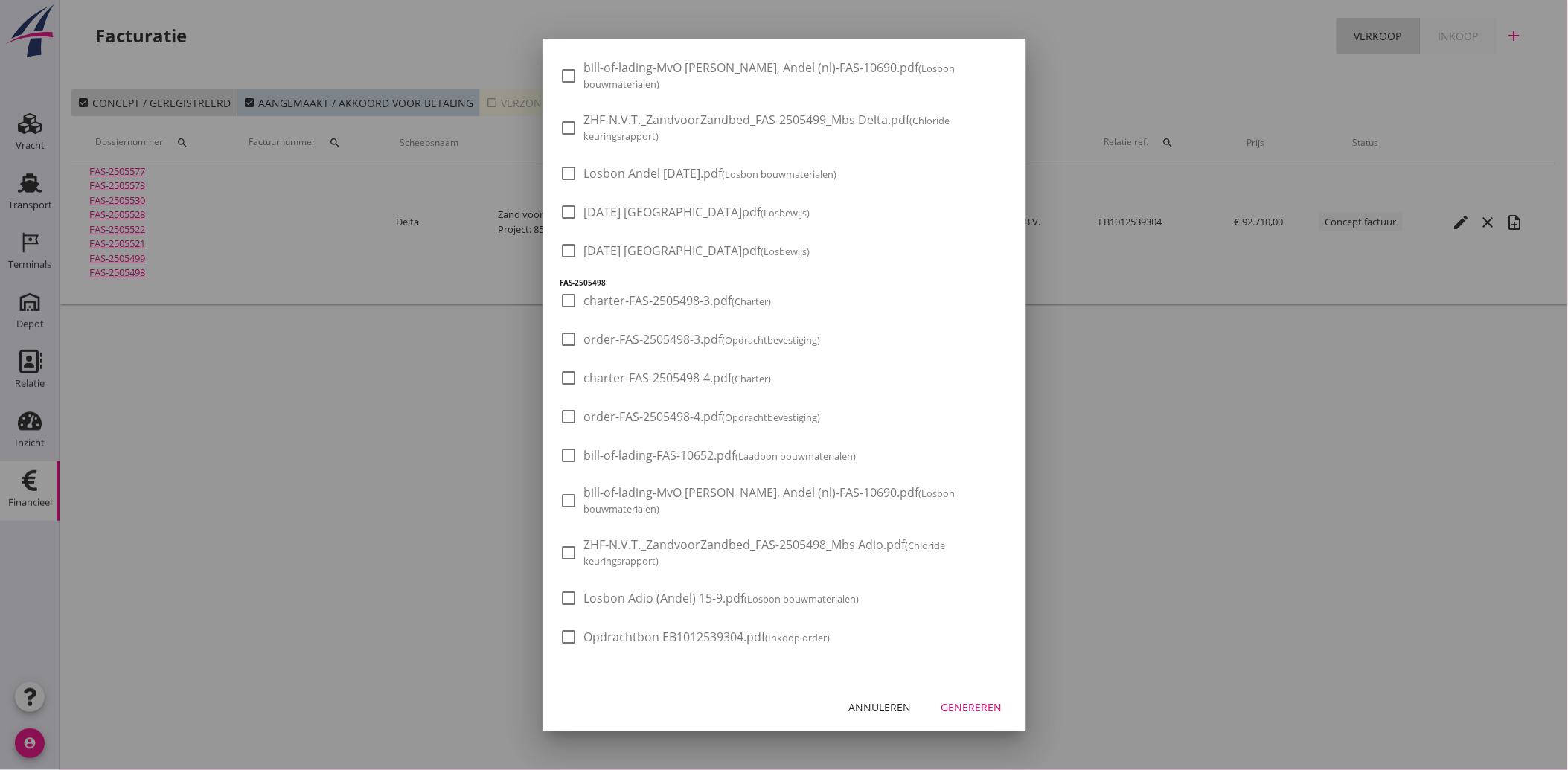
click at [595, 641] on span "Opdrachtbon EB1012539304.pdf (Inkoop order)" at bounding box center [707, 637] width 246 height 16
checkbox input "true"
click at [964, 709] on div "Genereren" at bounding box center [972, 707] width 61 height 16
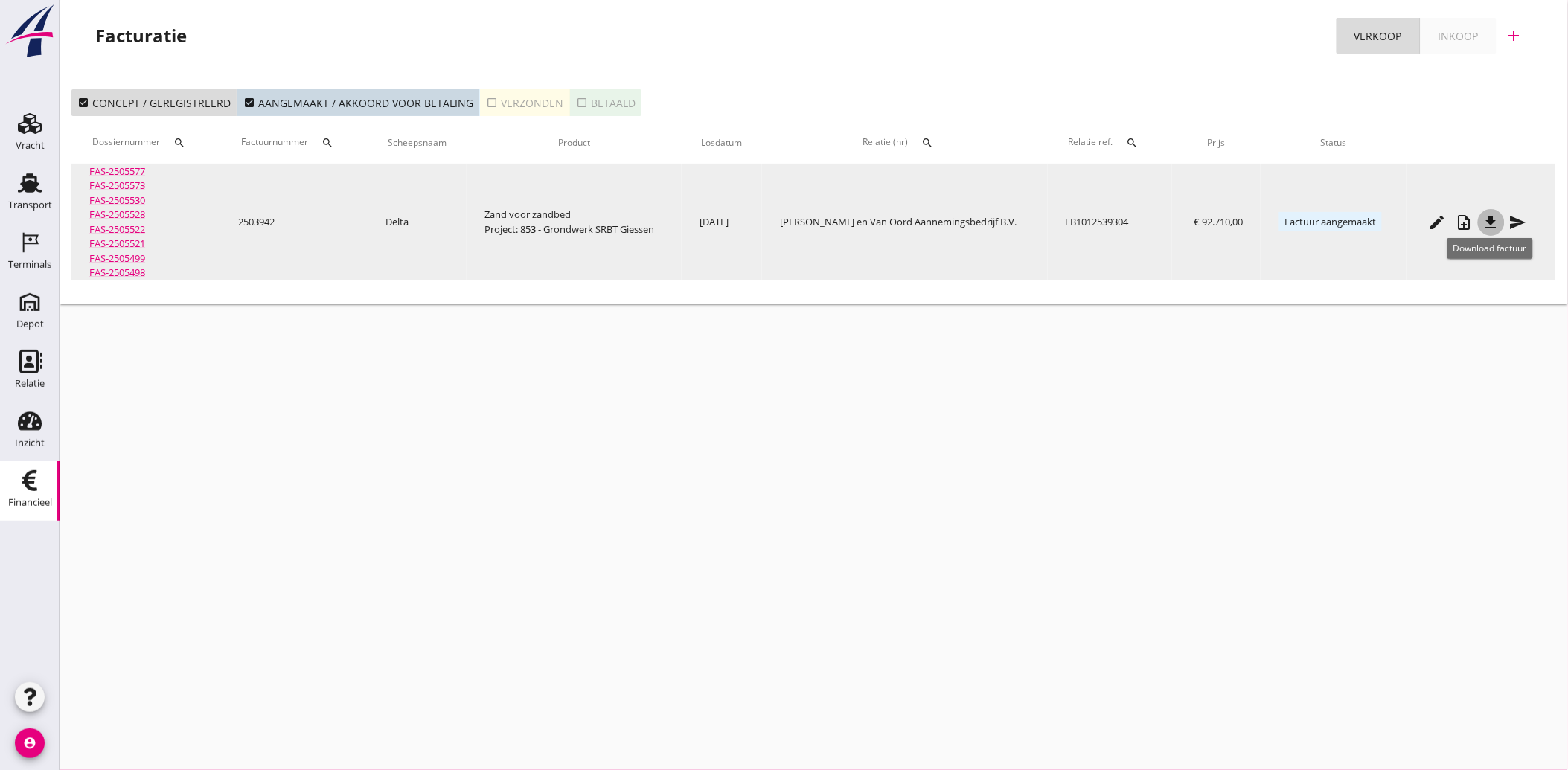
click at [1490, 217] on icon "file_download" at bounding box center [1492, 222] width 18 height 18
click at [1520, 218] on icon "send" at bounding box center [1519, 222] width 18 height 18
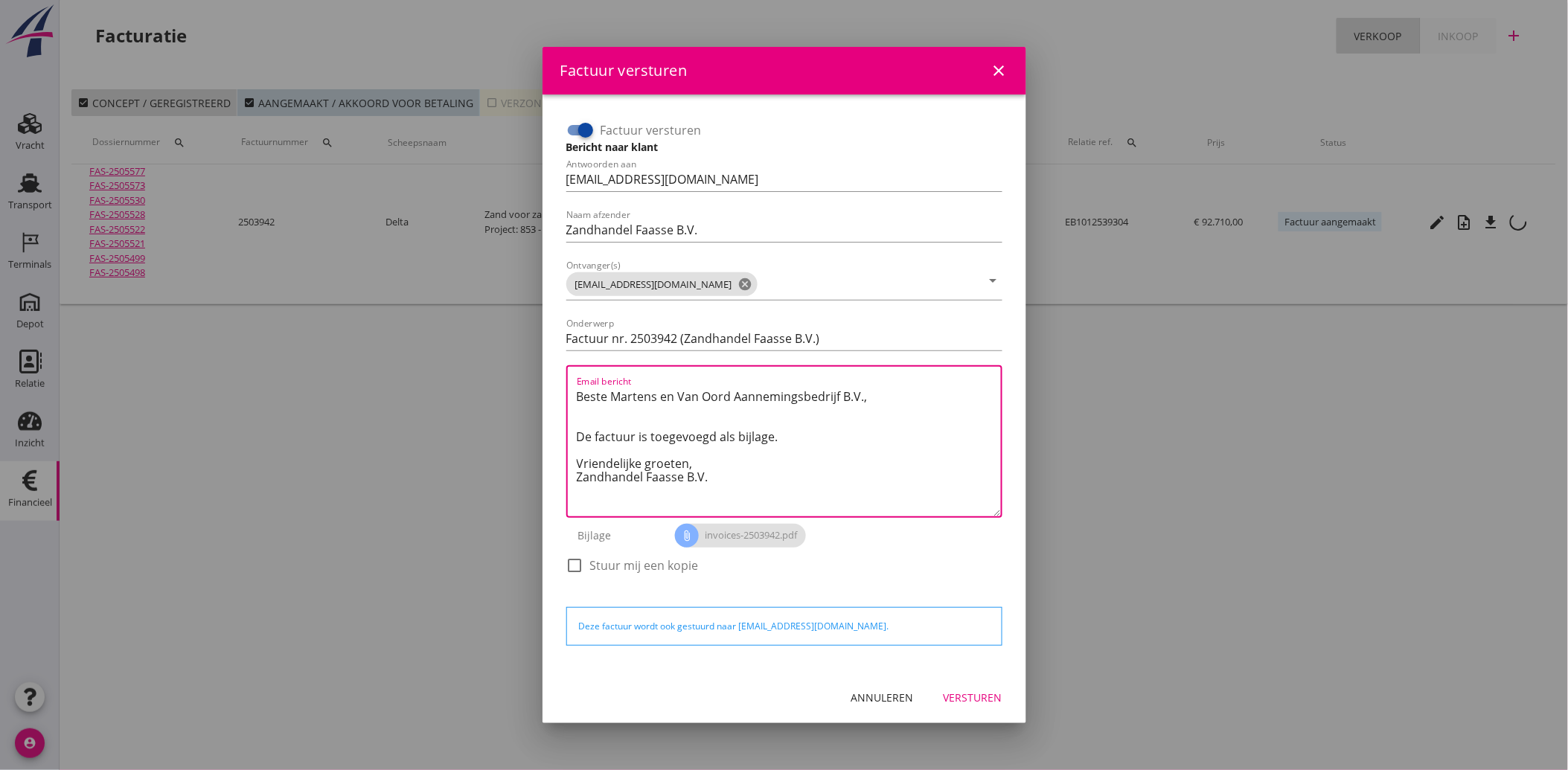
drag, startPoint x: 720, startPoint y: 478, endPoint x: 561, endPoint y: 397, distance: 178.4
click at [561, 397] on div "Factuur versturen Bericht naar klant Antwoorden aan [EMAIL_ADDRESS][DOMAIN_NAME…" at bounding box center [784, 355] width 448 height 485
paste textarea "Geachte heer/mevrouw, Hierbij zenden wij u onze factuur i.v.m. de door ons aan …"
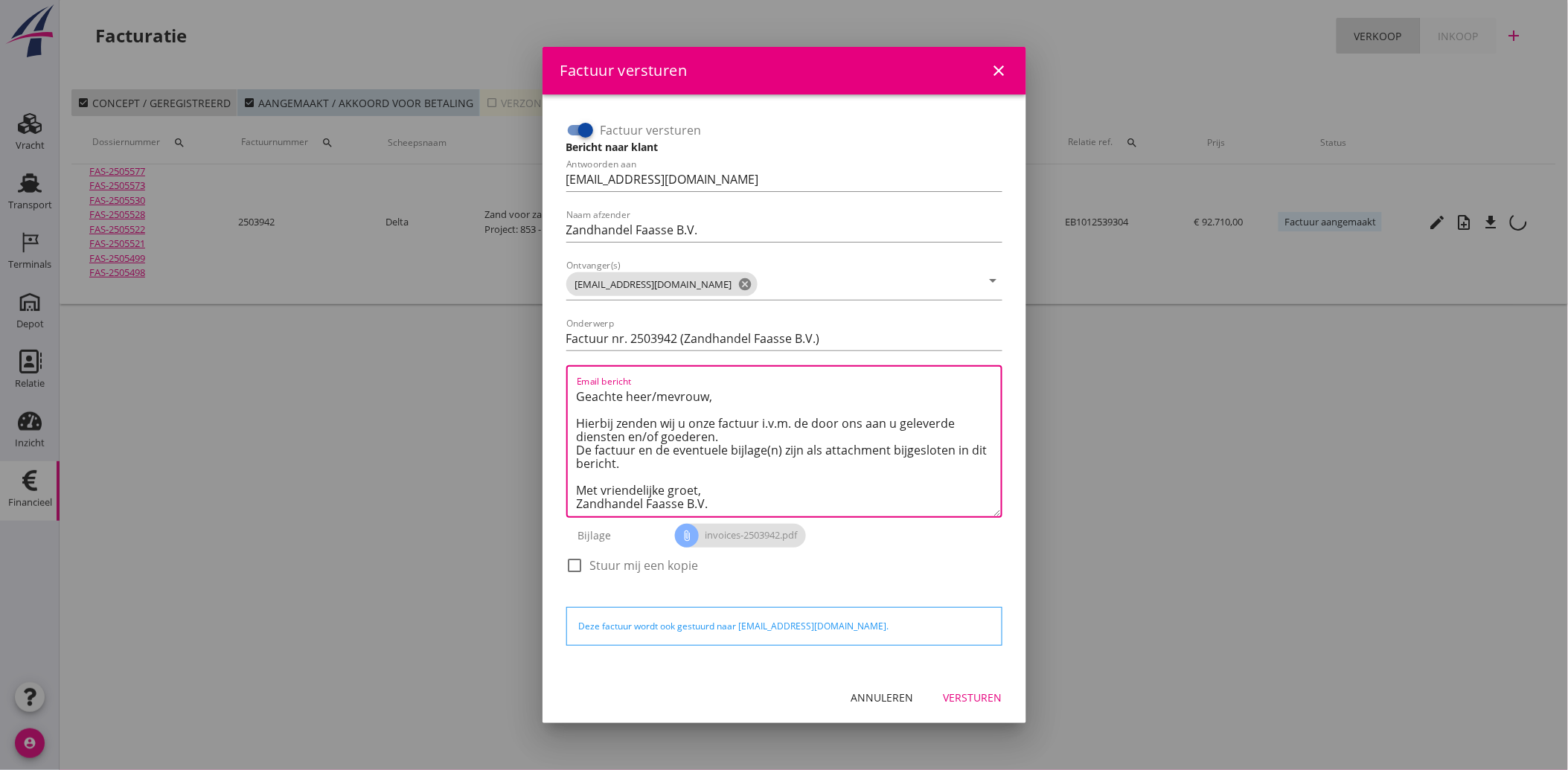
type textarea "Geachte heer/mevrouw, Hierbij zenden wij u onze factuur i.v.m. de door ons aan …"
click at [958, 697] on div "Versturen" at bounding box center [973, 697] width 59 height 16
